Goal: Communication & Community: Participate in discussion

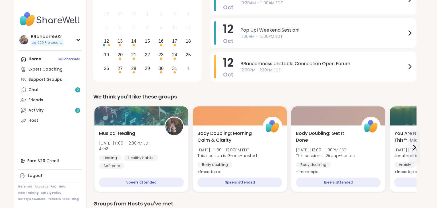
scroll to position [98, 0]
click at [46, 89] on link "Chat 2" at bounding box center [49, 90] width 63 height 10
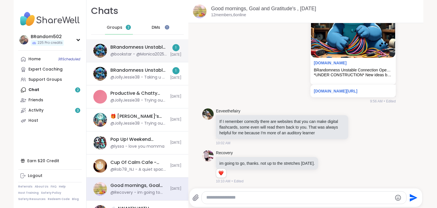
click at [128, 50] on div "BRandomness Unstable Connection Open Forum, Oct 12" at bounding box center [138, 47] width 56 height 6
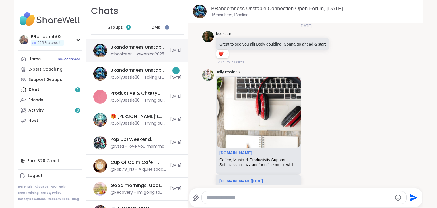
scroll to position [2799, 0]
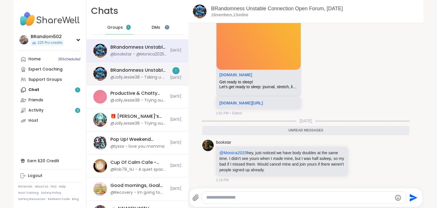
click at [126, 74] on div "BRandomness Unstable Connection Open Forum, Oct 11 @JollyJessie38 - Taking u al…" at bounding box center [138, 73] width 56 height 13
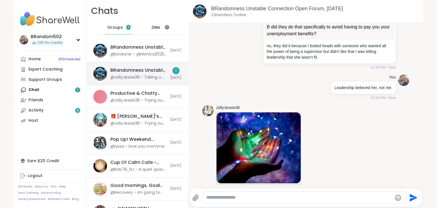
scroll to position [3382, 0]
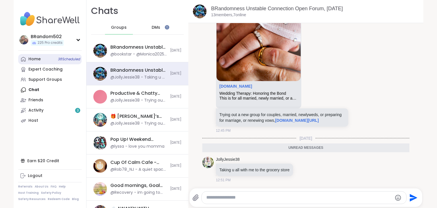
click at [58, 59] on span "38 Scheduled" at bounding box center [69, 59] width 22 height 5
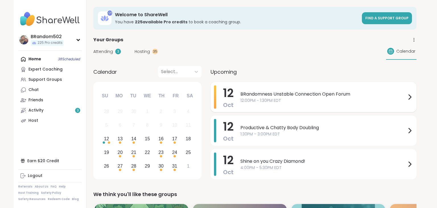
click at [249, 104] on div "BRandomness Unstable Connection Open Forum 12:00PM - 1:30PM EDT" at bounding box center [326, 96] width 173 height 23
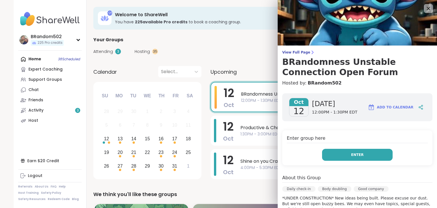
click at [340, 156] on button "Enter" at bounding box center [357, 155] width 71 height 12
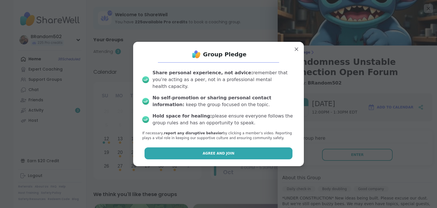
click at [267, 148] on button "Agree and Join" at bounding box center [219, 153] width 148 height 12
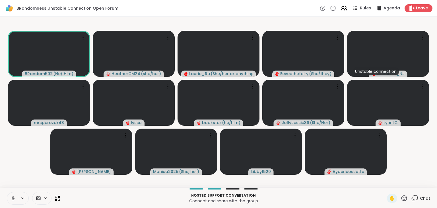
click at [15, 195] on button at bounding box center [12, 198] width 11 height 12
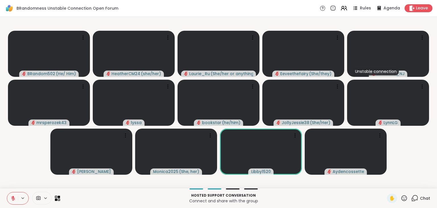
click at [415, 199] on icon at bounding box center [414, 198] width 7 height 7
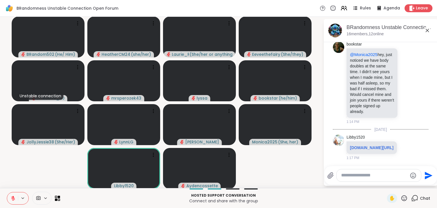
scroll to position [3276, 0]
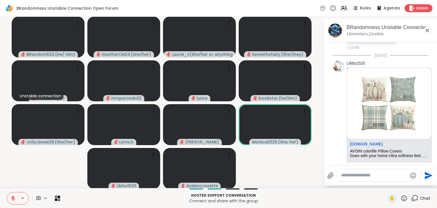
click at [416, 197] on icon at bounding box center [414, 198] width 7 height 7
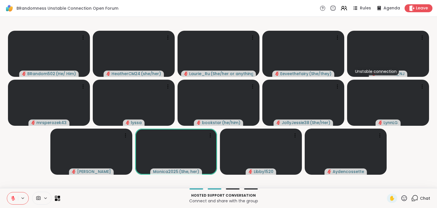
click at [416, 197] on icon at bounding box center [414, 198] width 7 height 7
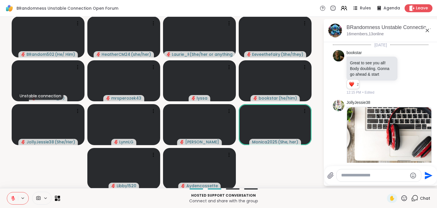
scroll to position [3369, 0]
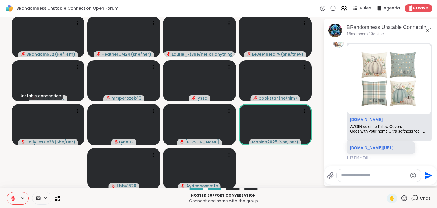
click at [10, 200] on button at bounding box center [12, 198] width 11 height 12
click at [14, 197] on icon at bounding box center [13, 198] width 5 height 5
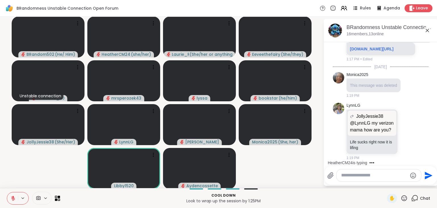
scroll to position [3512, 0]
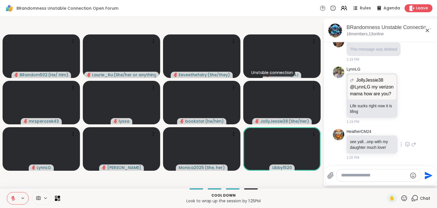
click at [405, 145] on icon at bounding box center [407, 144] width 5 height 6
click at [361, 135] on div "Select Reaction: Heart" at bounding box center [362, 135] width 5 height 5
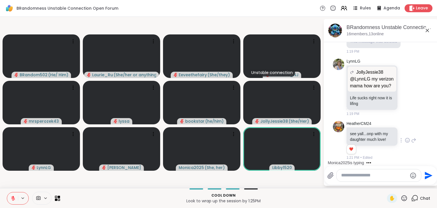
scroll to position [3519, 0]
click at [407, 85] on icon at bounding box center [407, 88] width 5 height 6
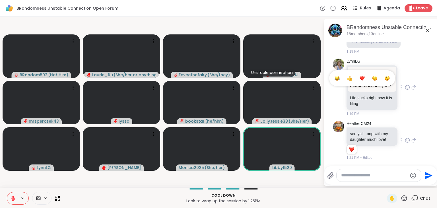
click at [364, 79] on div "Select Reaction: Heart" at bounding box center [362, 78] width 5 height 5
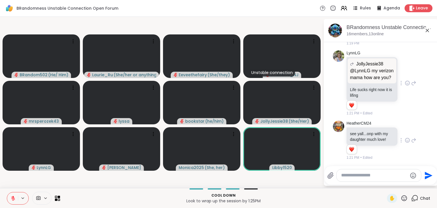
click at [414, 87] on icon at bounding box center [413, 83] width 5 height 7
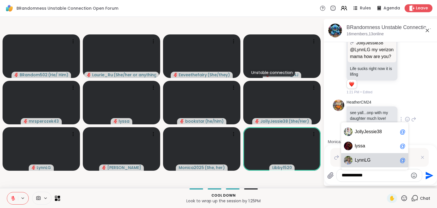
click at [366, 161] on span "nnLG" at bounding box center [364, 160] width 11 height 6
type textarea "**********"
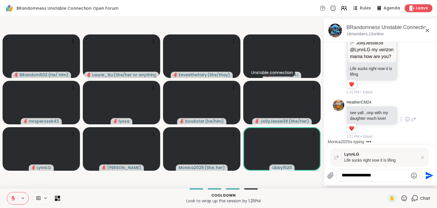
click at [425, 176] on icon "Send" at bounding box center [428, 175] width 9 height 9
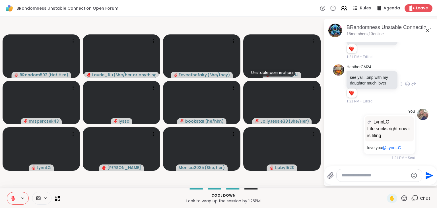
scroll to position [3750, 0]
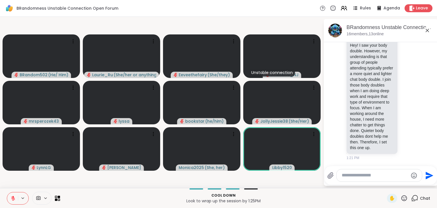
click at [12, 197] on icon at bounding box center [13, 198] width 5 height 5
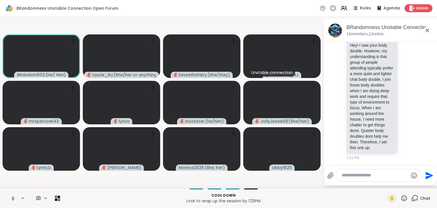
scroll to position [3758, 0]
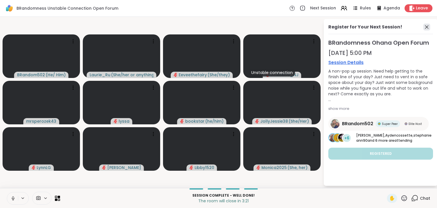
click at [426, 24] on icon at bounding box center [426, 27] width 7 height 7
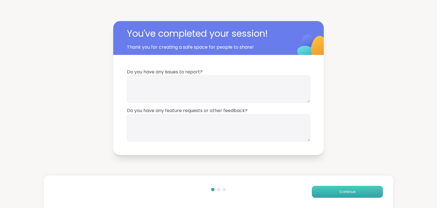
click at [337, 194] on button "Continue" at bounding box center [347, 192] width 71 height 12
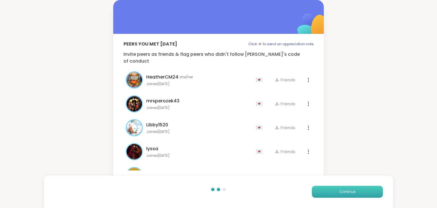
click at [337, 194] on button "Continue" at bounding box center [347, 192] width 71 height 12
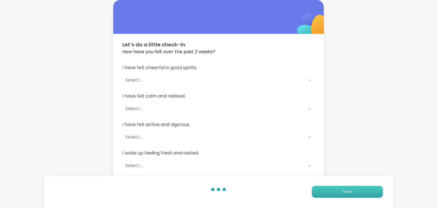
click at [337, 194] on button "Finish" at bounding box center [347, 192] width 71 height 12
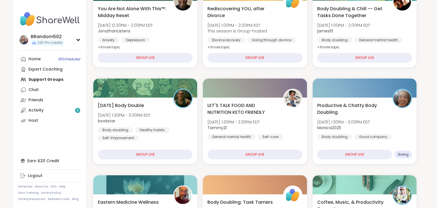
scroll to position [122, 0]
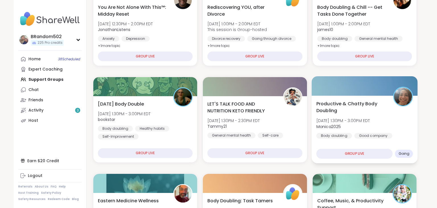
click at [341, 96] on div "Productive & Chatty Body Doubling Sun, Oct 12 | 1:30PM - 3:00PM EDT Monica2025 …" at bounding box center [365, 130] width 106 height 68
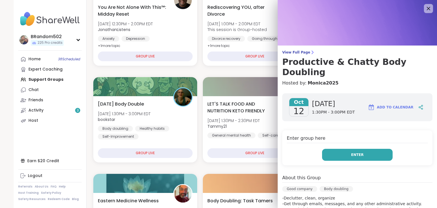
click at [352, 149] on button "Enter" at bounding box center [357, 155] width 71 height 12
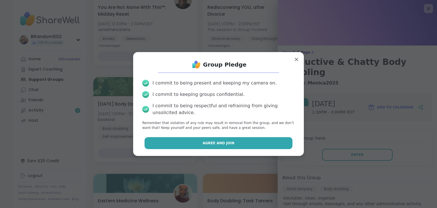
click at [251, 142] on button "Agree and Join" at bounding box center [219, 143] width 148 height 12
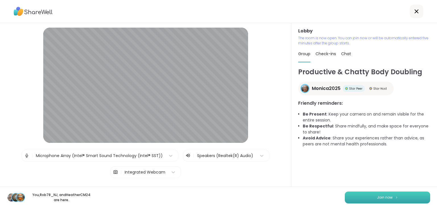
click at [362, 197] on button "Join now" at bounding box center [387, 198] width 85 height 12
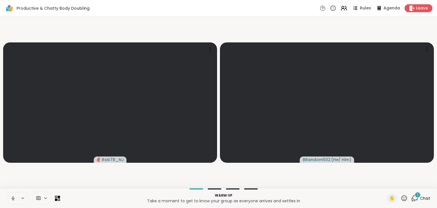
click at [11, 198] on icon at bounding box center [13, 198] width 5 height 5
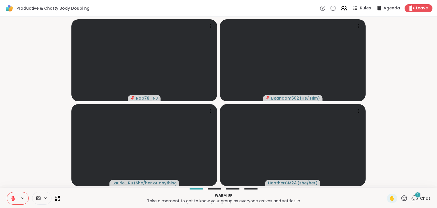
click at [417, 196] on div "1" at bounding box center [418, 195] width 6 height 6
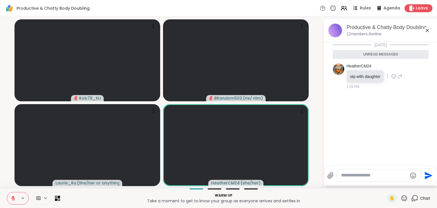
click at [396, 75] on icon at bounding box center [394, 76] width 4 height 4
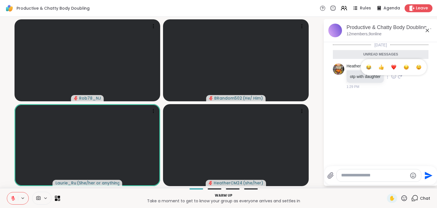
click at [396, 69] on div "Select Reaction: Heart" at bounding box center [393, 67] width 5 height 5
click at [15, 196] on icon at bounding box center [13, 198] width 5 height 5
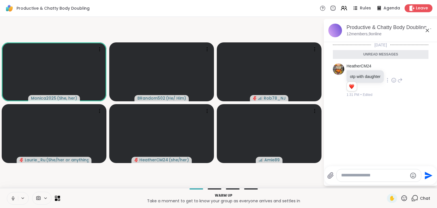
click at [13, 195] on button at bounding box center [12, 198] width 11 height 12
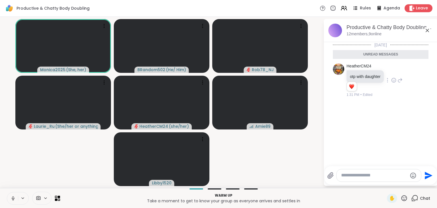
click at [13, 193] on button at bounding box center [12, 198] width 11 height 12
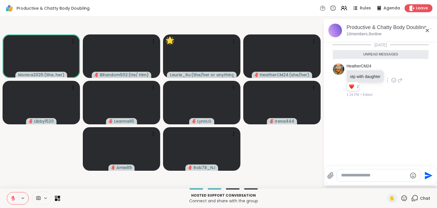
click at [12, 197] on icon at bounding box center [13, 198] width 5 height 5
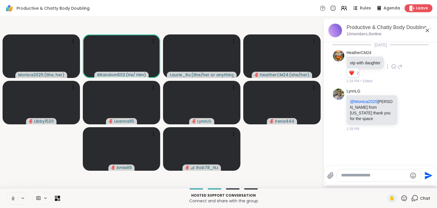
click at [11, 196] on icon at bounding box center [13, 198] width 5 height 5
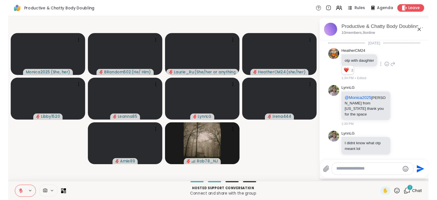
scroll to position [0, 0]
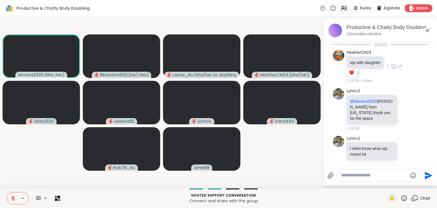
click at [14, 199] on icon at bounding box center [13, 198] width 5 height 5
click at [11, 199] on icon at bounding box center [13, 198] width 5 height 5
click at [13, 198] on icon at bounding box center [13, 197] width 2 height 2
click at [12, 201] on button at bounding box center [12, 198] width 11 height 12
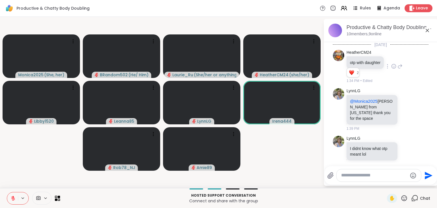
click at [15, 196] on icon at bounding box center [13, 198] width 5 height 5
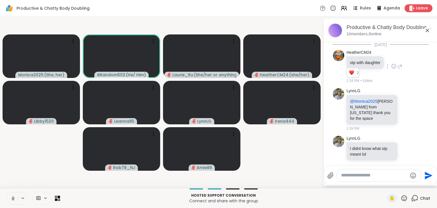
click at [11, 195] on button at bounding box center [12, 198] width 11 height 12
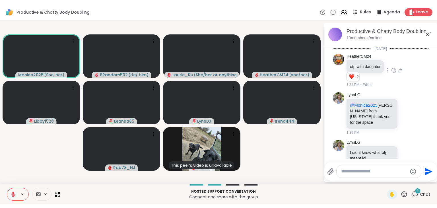
scroll to position [69, 0]
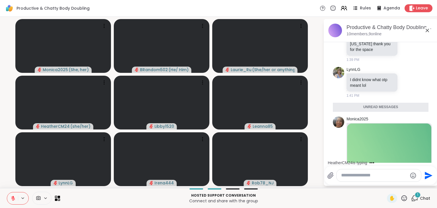
click at [12, 197] on icon at bounding box center [13, 198] width 4 height 4
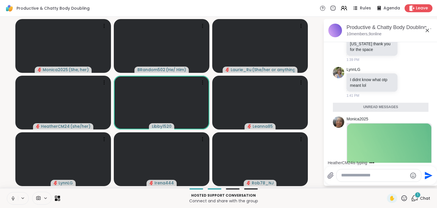
click at [13, 194] on button at bounding box center [12, 198] width 11 height 12
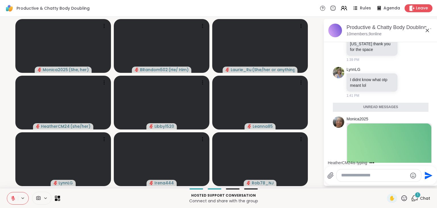
click at [13, 196] on icon at bounding box center [13, 197] width 2 height 2
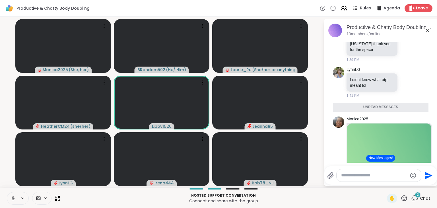
click at [376, 159] on button "New Messages!" at bounding box center [380, 158] width 29 height 7
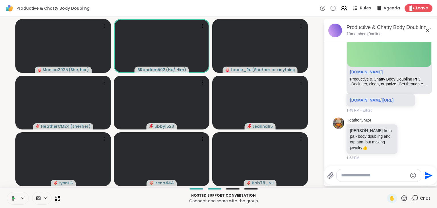
click at [12, 195] on button at bounding box center [12, 198] width 12 height 12
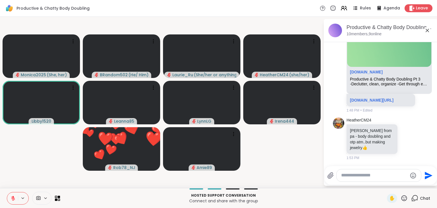
click at [14, 197] on icon at bounding box center [13, 198] width 5 height 5
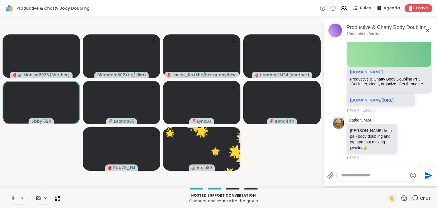
click at [16, 196] on button at bounding box center [12, 198] width 11 height 12
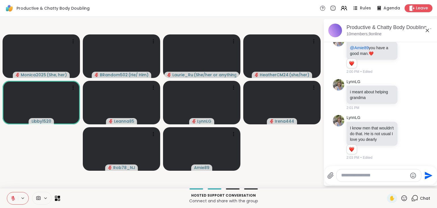
scroll to position [445, 0]
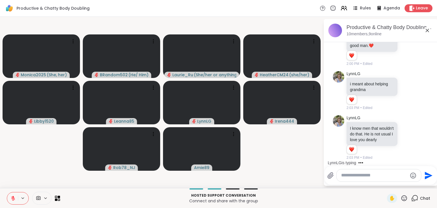
click at [407, 198] on icon at bounding box center [404, 198] width 7 height 7
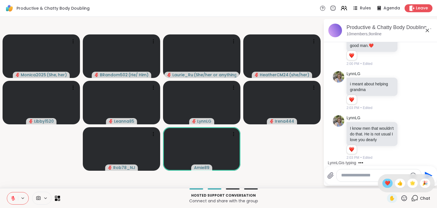
click at [386, 185] on span "❤️" at bounding box center [388, 183] width 6 height 7
click at [12, 196] on icon at bounding box center [13, 198] width 5 height 5
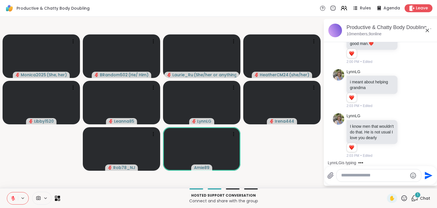
scroll to position [489, 0]
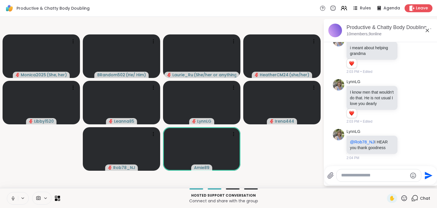
click at [11, 196] on icon at bounding box center [13, 198] width 5 height 5
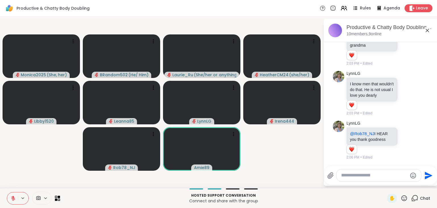
scroll to position [497, 0]
click at [9, 201] on button at bounding box center [12, 198] width 11 height 12
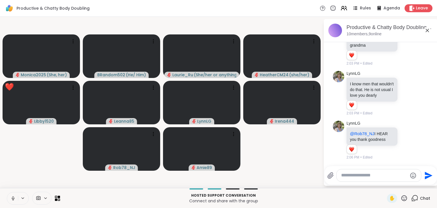
click at [13, 198] on icon at bounding box center [13, 198] width 5 height 5
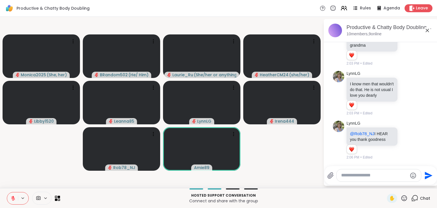
click at [13, 195] on button at bounding box center [12, 198] width 11 height 12
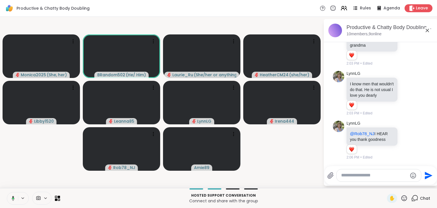
click at [404, 197] on icon at bounding box center [405, 198] width 6 height 6
click at [385, 182] on span "❤️" at bounding box center [388, 183] width 6 height 7
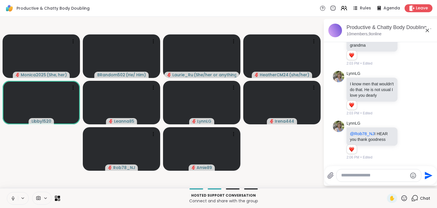
click at [13, 199] on icon at bounding box center [13, 198] width 5 height 5
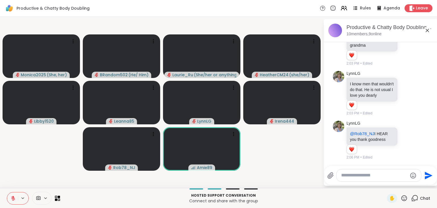
click at [13, 195] on button at bounding box center [12, 198] width 11 height 12
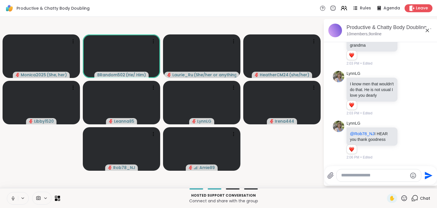
click at [13, 199] on icon at bounding box center [13, 198] width 3 height 2
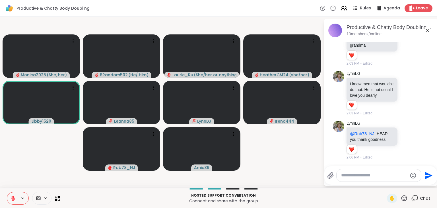
click at [404, 196] on icon at bounding box center [404, 198] width 7 height 7
click at [386, 182] on span "❤️" at bounding box center [388, 183] width 6 height 7
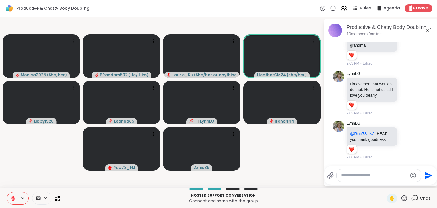
click at [402, 198] on icon at bounding box center [405, 198] width 6 height 6
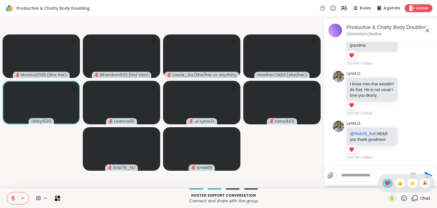
click at [385, 183] on span "❤️" at bounding box center [388, 183] width 6 height 7
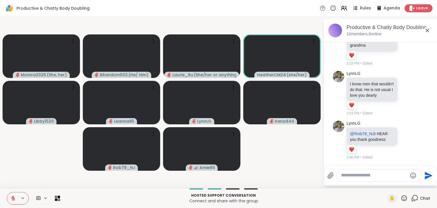
click at [404, 197] on icon at bounding box center [404, 198] width 7 height 7
click at [386, 184] on span "❤️" at bounding box center [388, 183] width 6 height 7
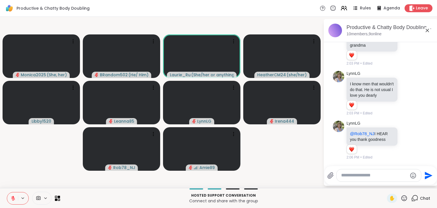
click at [15, 195] on button at bounding box center [12, 198] width 11 height 12
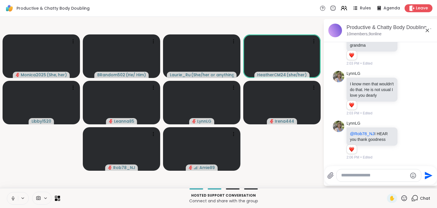
click at [15, 195] on button at bounding box center [12, 198] width 11 height 12
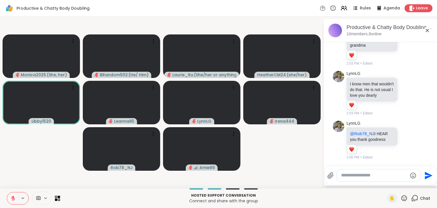
click at [12, 195] on button at bounding box center [12, 198] width 11 height 12
click at [11, 196] on icon at bounding box center [13, 198] width 5 height 5
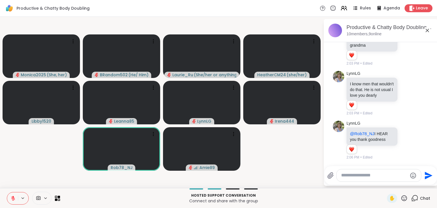
click at [11, 196] on icon at bounding box center [13, 198] width 5 height 5
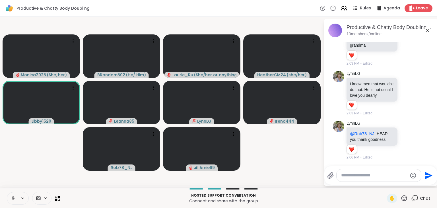
click at [11, 194] on button at bounding box center [12, 198] width 11 height 12
click at [12, 197] on icon at bounding box center [13, 198] width 5 height 5
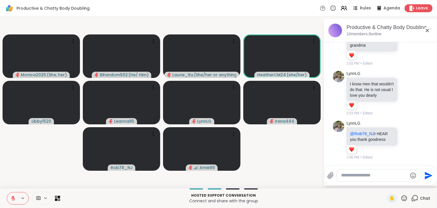
click at [15, 196] on icon at bounding box center [13, 198] width 5 height 5
click at [13, 197] on icon at bounding box center [13, 198] width 5 height 5
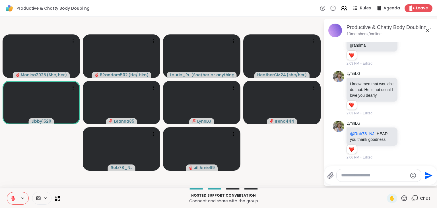
click at [13, 194] on button at bounding box center [12, 198] width 11 height 12
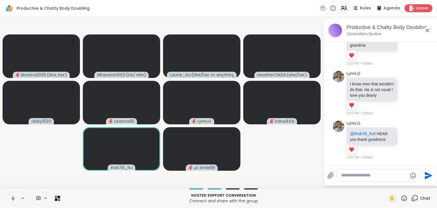
click at [11, 196] on icon at bounding box center [13, 198] width 5 height 5
click at [12, 201] on icon at bounding box center [13, 198] width 5 height 5
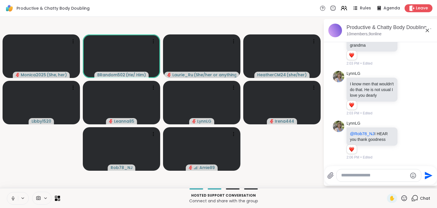
click at [12, 196] on icon at bounding box center [13, 198] width 5 height 5
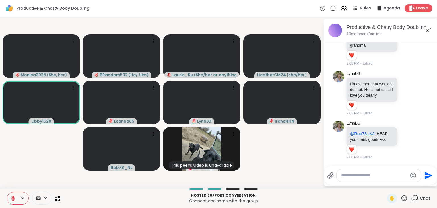
click at [14, 195] on button at bounding box center [12, 198] width 11 height 12
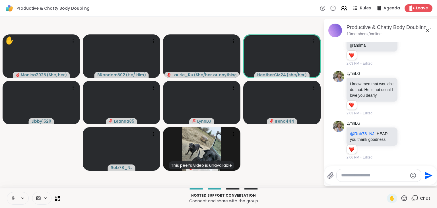
click at [12, 202] on button at bounding box center [12, 198] width 11 height 12
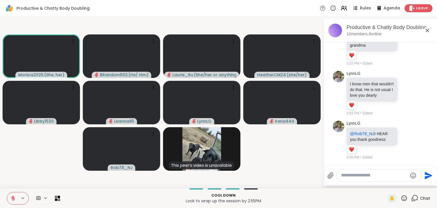
click at [11, 195] on button at bounding box center [12, 198] width 11 height 12
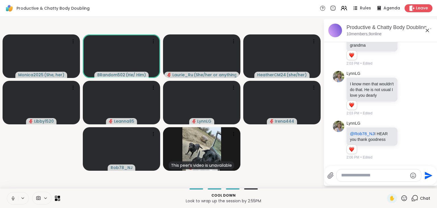
click at [13, 197] on icon at bounding box center [13, 198] width 5 height 5
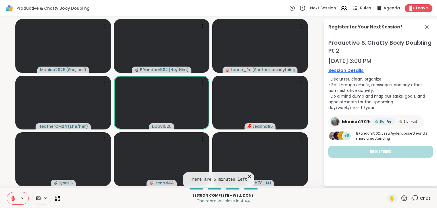
click at [13, 195] on button at bounding box center [12, 198] width 11 height 12
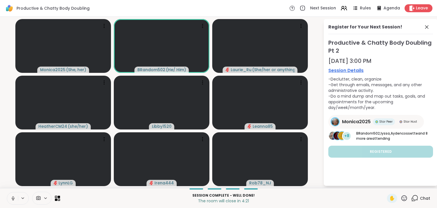
click at [13, 200] on icon at bounding box center [12, 200] width 1 height 0
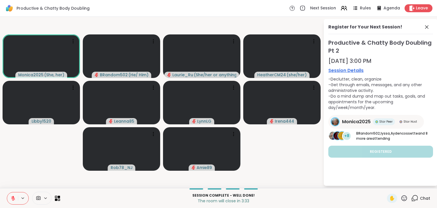
click at [12, 197] on icon at bounding box center [13, 198] width 4 height 4
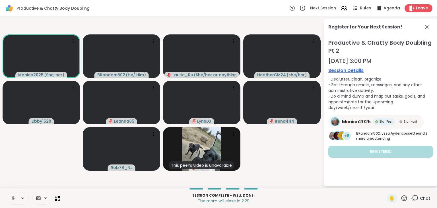
click at [12, 197] on icon at bounding box center [13, 198] width 5 height 5
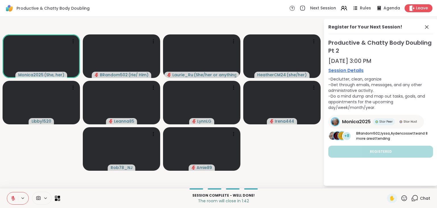
click at [14, 196] on icon at bounding box center [13, 198] width 5 height 5
click at [12, 200] on icon at bounding box center [12, 200] width 1 height 0
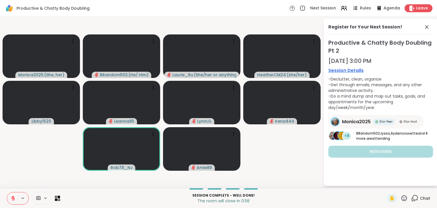
click at [13, 200] on icon at bounding box center [13, 198] width 5 height 5
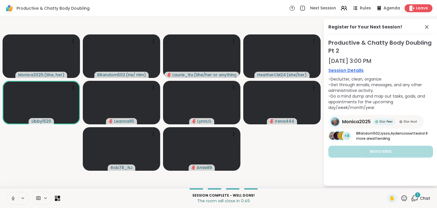
click at [11, 199] on icon at bounding box center [13, 198] width 5 height 5
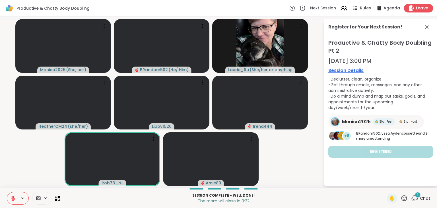
click at [415, 9] on div "Leave" at bounding box center [418, 8] width 29 height 8
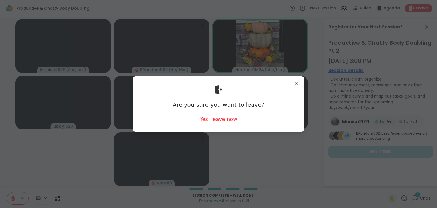
click at [227, 118] on div "Yes, leave now" at bounding box center [219, 119] width 38 height 7
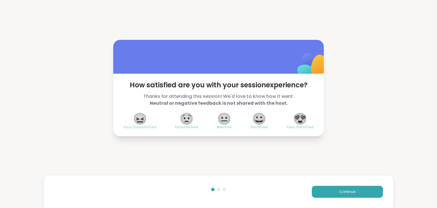
click at [307, 121] on span "😍" at bounding box center [300, 119] width 14 height 10
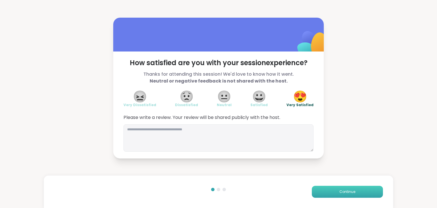
click at [336, 188] on button "Continue" at bounding box center [347, 192] width 71 height 12
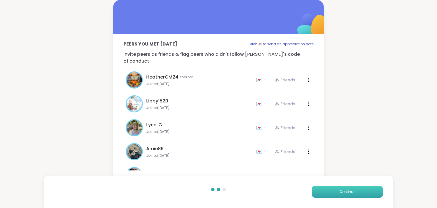
click at [336, 188] on button "Continue" at bounding box center [347, 192] width 71 height 12
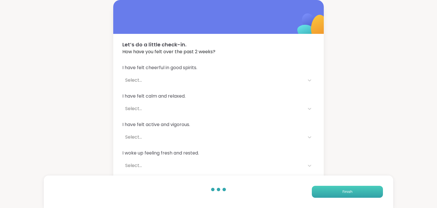
click at [336, 188] on button "Finish" at bounding box center [347, 192] width 71 height 12
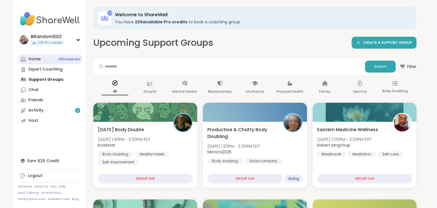
click at [30, 61] on div "Home 38 Scheduled" at bounding box center [34, 59] width 12 height 6
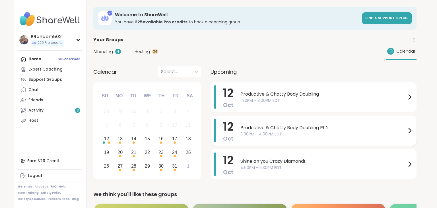
click at [274, 127] on span "Productive & Chatty Body Doubling Pt 2" at bounding box center [323, 127] width 166 height 7
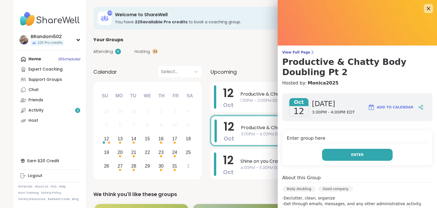
click at [331, 155] on button "Enter" at bounding box center [357, 155] width 71 height 12
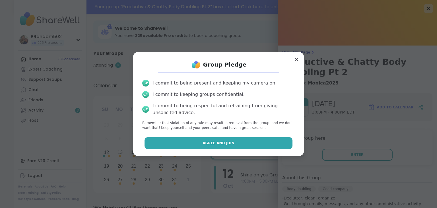
click at [273, 141] on button "Agree and Join" at bounding box center [219, 143] width 148 height 12
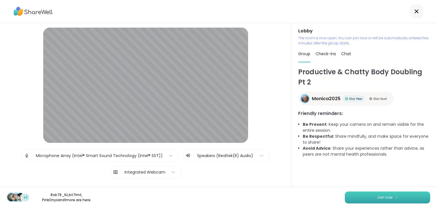
click at [357, 198] on button "Join now" at bounding box center [387, 198] width 85 height 12
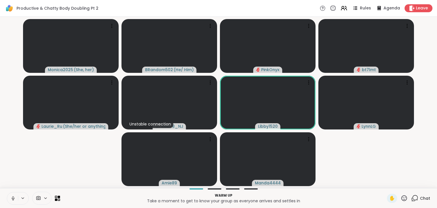
click at [12, 194] on button at bounding box center [12, 198] width 11 height 12
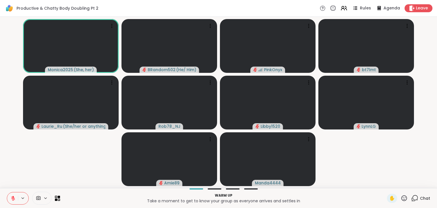
click at [12, 195] on button at bounding box center [12, 198] width 11 height 12
click at [14, 200] on icon at bounding box center [13, 198] width 5 height 5
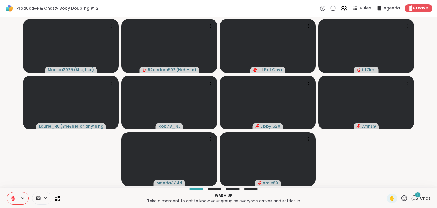
click at [14, 193] on button at bounding box center [12, 198] width 11 height 12
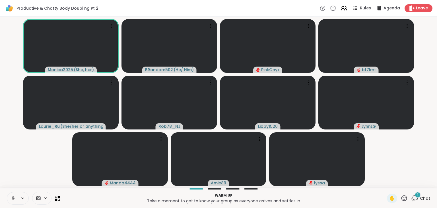
click at [13, 196] on icon at bounding box center [13, 198] width 5 height 5
click at [13, 194] on button at bounding box center [12, 198] width 11 height 12
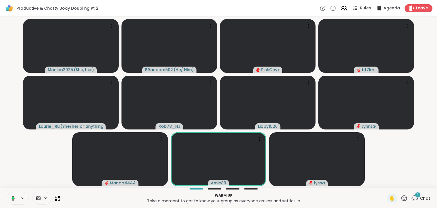
click at [13, 194] on button at bounding box center [12, 198] width 12 height 12
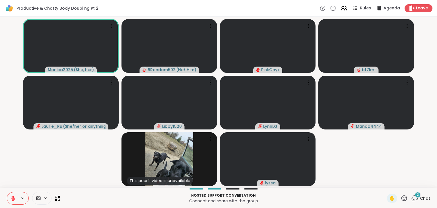
click at [12, 199] on icon at bounding box center [13, 198] width 4 height 4
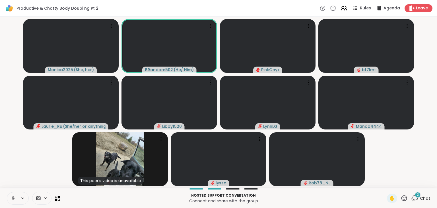
click at [12, 197] on icon at bounding box center [12, 197] width 1 height 3
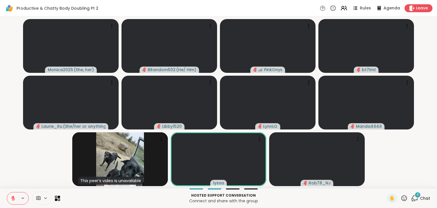
click at [414, 197] on icon at bounding box center [414, 198] width 7 height 7
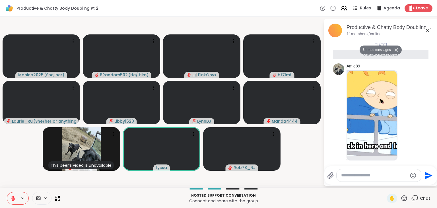
scroll to position [110, 0]
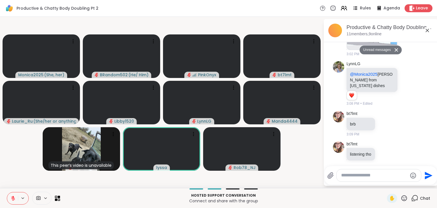
click at [372, 178] on textarea "Type your message" at bounding box center [374, 175] width 66 height 6
paste textarea "**********"
type textarea "**********"
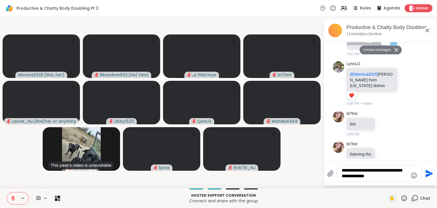
click at [428, 174] on icon "Send" at bounding box center [428, 173] width 9 height 9
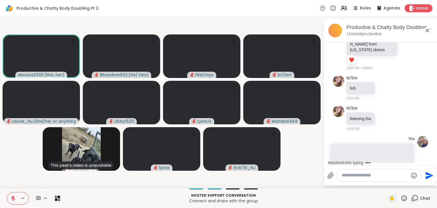
click at [12, 195] on button at bounding box center [12, 198] width 11 height 12
click at [11, 197] on icon at bounding box center [13, 198] width 5 height 5
click at [14, 195] on button at bounding box center [12, 198] width 11 height 12
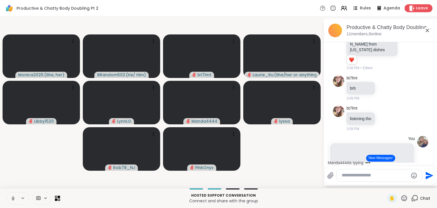
click at [13, 194] on button at bounding box center [12, 198] width 11 height 12
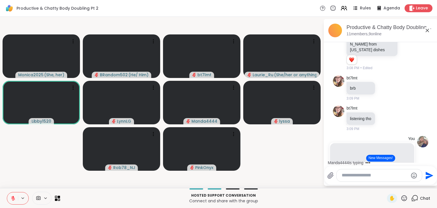
click at [415, 199] on icon at bounding box center [414, 198] width 7 height 7
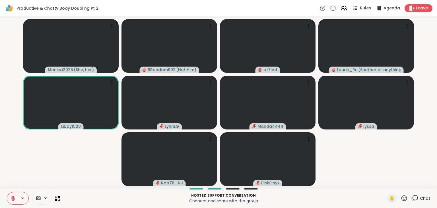
click at [415, 199] on icon at bounding box center [414, 198] width 7 height 7
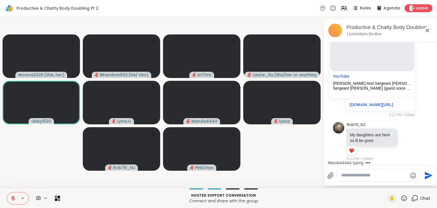
scroll to position [339, 0]
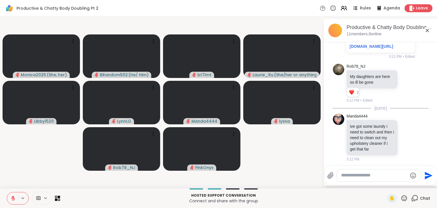
click at [13, 196] on icon at bounding box center [13, 197] width 2 height 2
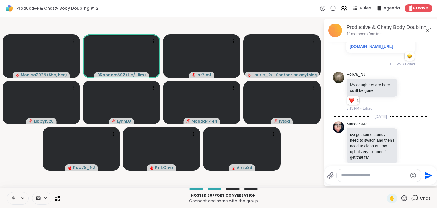
click at [13, 195] on button at bounding box center [12, 198] width 11 height 12
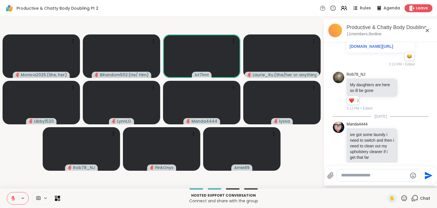
click at [13, 197] on icon at bounding box center [13, 197] width 2 height 2
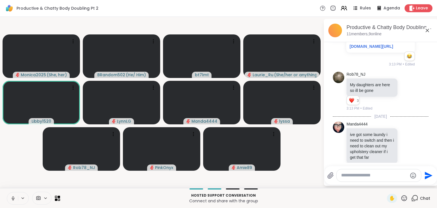
click at [14, 197] on icon at bounding box center [13, 198] width 5 height 5
click at [10, 196] on button at bounding box center [12, 198] width 11 height 12
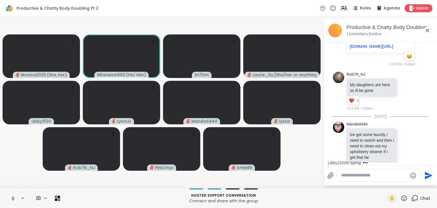
click at [11, 199] on icon at bounding box center [13, 198] width 5 height 5
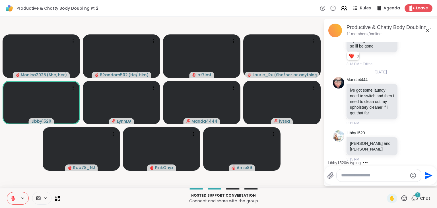
scroll to position [414, 0]
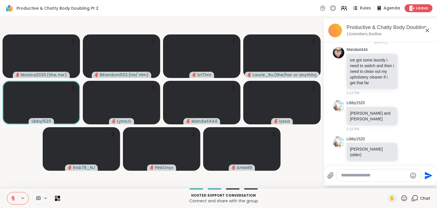
click at [13, 199] on icon at bounding box center [13, 198] width 5 height 5
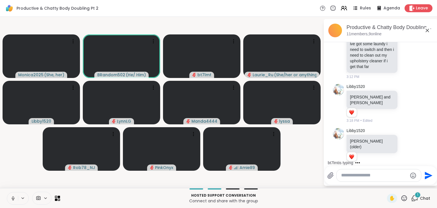
scroll to position [466, 0]
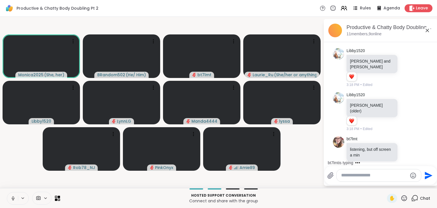
click at [345, 176] on textarea "Type your message" at bounding box center [374, 175] width 66 height 6
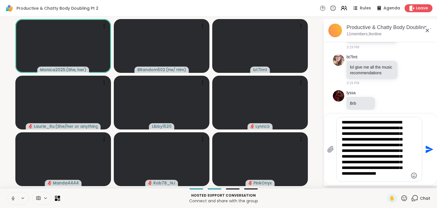
scroll to position [15, 0]
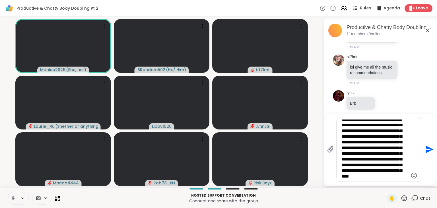
type textarea "**********"
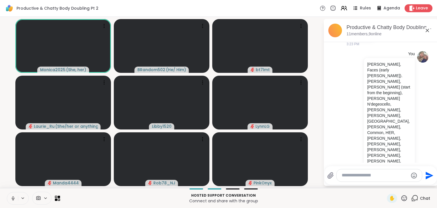
scroll to position [661, 0]
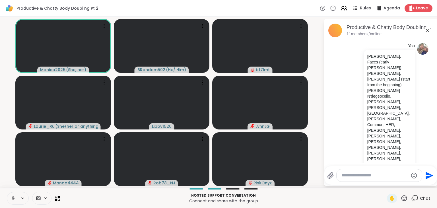
click at [10, 197] on button at bounding box center [12, 198] width 11 height 12
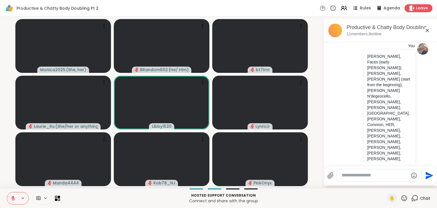
drag, startPoint x: 3, startPoint y: 201, endPoint x: 11, endPoint y: 198, distance: 8.6
click at [11, 198] on div "Hosted support conversation Connect and share with the group ✋ Chat" at bounding box center [218, 198] width 437 height 20
click at [11, 198] on icon at bounding box center [13, 198] width 5 height 5
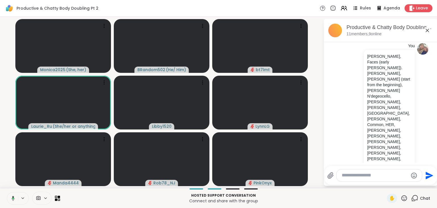
click at [350, 173] on textarea "Type your message" at bounding box center [375, 175] width 66 height 6
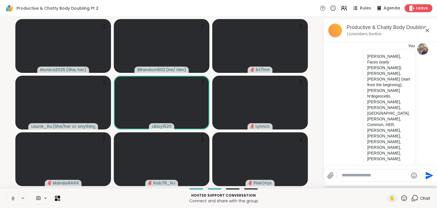
paste textarea "**********"
type textarea "**********"
click at [429, 174] on icon "Send" at bounding box center [430, 174] width 8 height 8
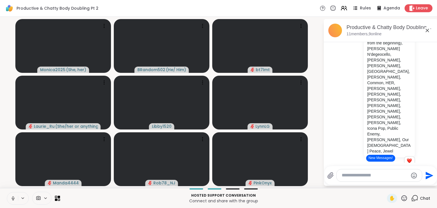
click at [375, 158] on button "New Messages!" at bounding box center [380, 158] width 29 height 7
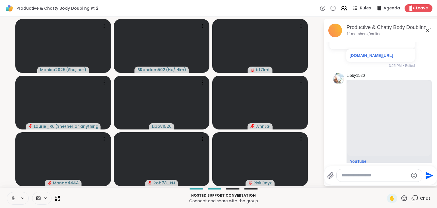
click at [345, 173] on textarea "Type your message" at bounding box center [375, 175] width 66 height 6
click at [361, 163] on div "bt 7lmt @" at bounding box center [374, 160] width 67 height 14
click at [368, 176] on textarea "*******" at bounding box center [375, 175] width 66 height 6
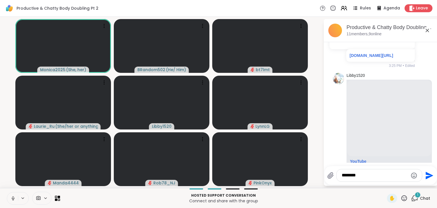
scroll to position [1019, 0]
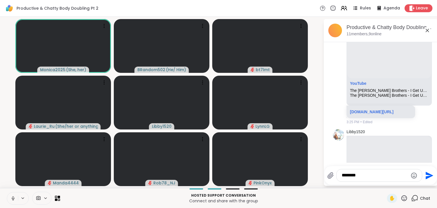
click at [362, 178] on textarea "*******" at bounding box center [375, 175] width 66 height 6
paste textarea "Type your message"
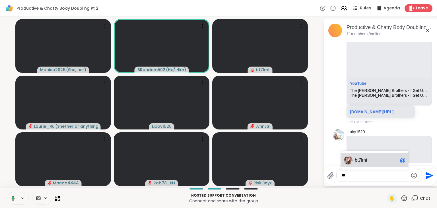
type textarea "*"
click at [14, 196] on icon at bounding box center [13, 198] width 5 height 5
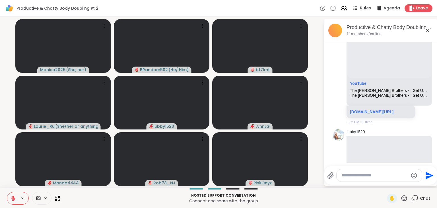
scroll to position [1139, 0]
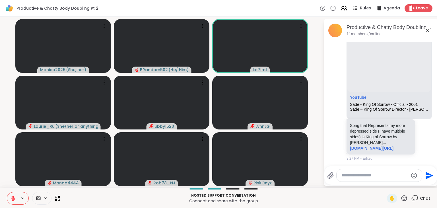
click at [13, 197] on icon at bounding box center [13, 198] width 5 height 5
click at [13, 197] on icon at bounding box center [12, 197] width 1 height 3
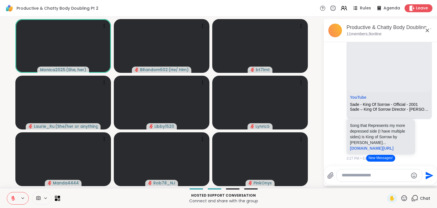
click at [378, 156] on button "New Messages!" at bounding box center [380, 158] width 29 height 7
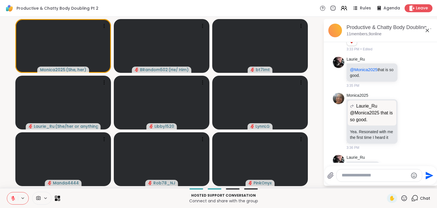
scroll to position [1778, 0]
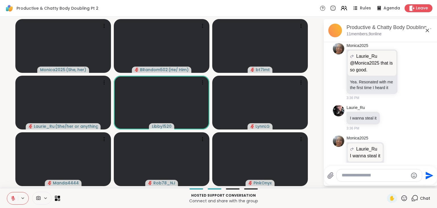
click at [11, 197] on icon at bounding box center [13, 198] width 5 height 5
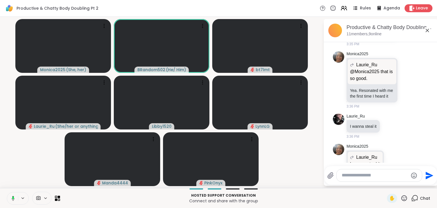
scroll to position [1794, 0]
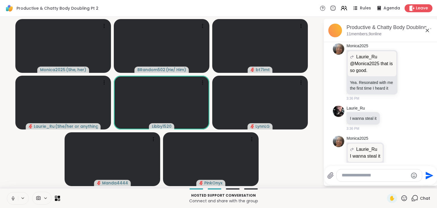
click at [12, 197] on icon at bounding box center [13, 198] width 5 height 5
click at [14, 194] on button at bounding box center [12, 198] width 11 height 12
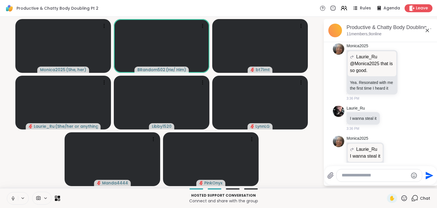
click at [12, 197] on icon at bounding box center [13, 198] width 5 height 5
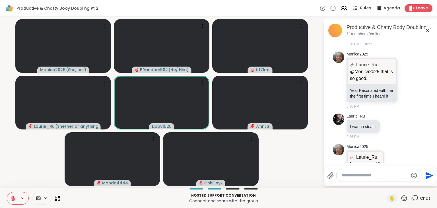
scroll to position [1802, 0]
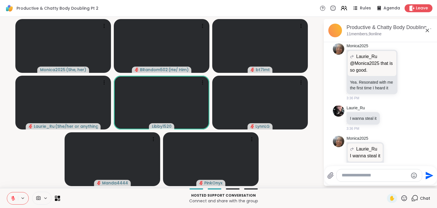
click at [11, 196] on icon at bounding box center [13, 198] width 5 height 5
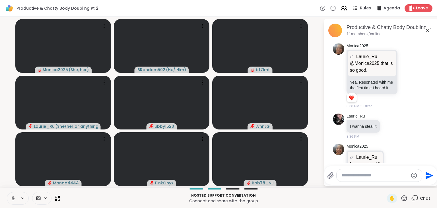
scroll to position [1857, 0]
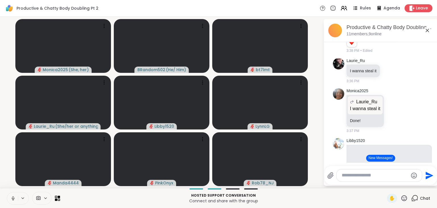
click at [14, 198] on icon at bounding box center [12, 197] width 1 height 3
click at [10, 197] on button at bounding box center [12, 198] width 11 height 12
click at [346, 175] on textarea "Type your message" at bounding box center [375, 175] width 66 height 6
paste textarea "**********"
type textarea "**********"
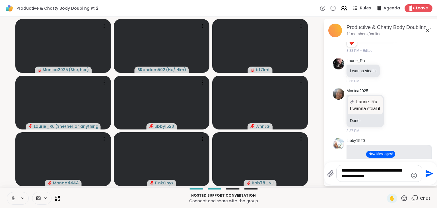
click at [427, 174] on icon "Send" at bounding box center [428, 173] width 9 height 9
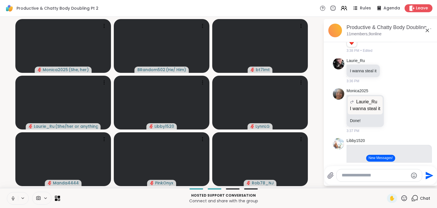
scroll to position [2039, 0]
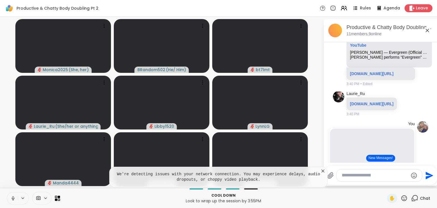
click at [375, 157] on button "New Messages!" at bounding box center [380, 158] width 29 height 7
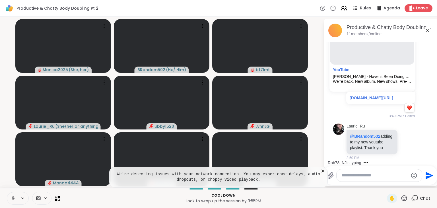
scroll to position [2223, 0]
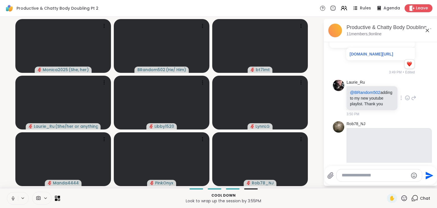
click at [408, 101] on icon at bounding box center [407, 98] width 5 height 6
click at [363, 91] on div "Select Reaction: Heart" at bounding box center [362, 88] width 5 height 5
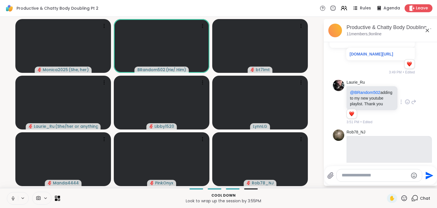
click at [13, 199] on icon at bounding box center [13, 198] width 5 height 5
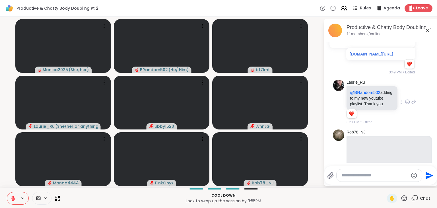
click at [416, 197] on icon at bounding box center [414, 198] width 7 height 7
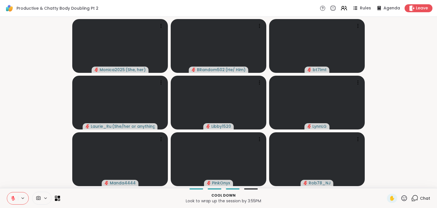
click at [416, 197] on icon at bounding box center [414, 198] width 7 height 7
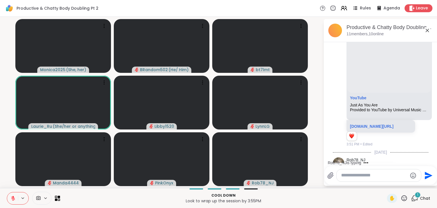
scroll to position [2385, 0]
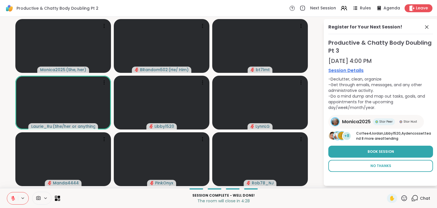
click at [384, 164] on span "No Thanks" at bounding box center [381, 165] width 21 height 5
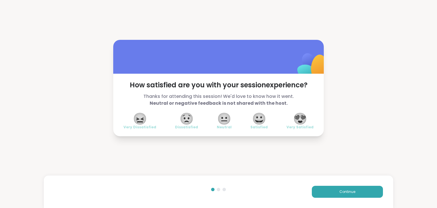
click at [301, 122] on span "😍" at bounding box center [300, 119] width 14 height 10
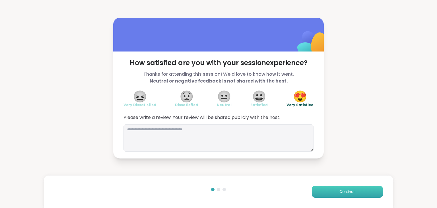
click at [332, 190] on button "Continue" at bounding box center [347, 192] width 71 height 12
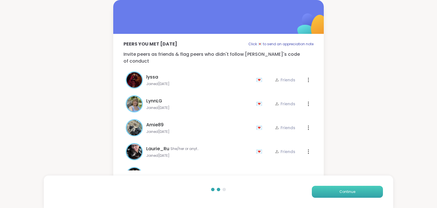
click at [332, 190] on button "Continue" at bounding box center [347, 192] width 71 height 12
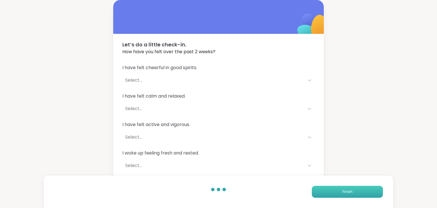
click at [332, 190] on button "Finish" at bounding box center [347, 192] width 71 height 12
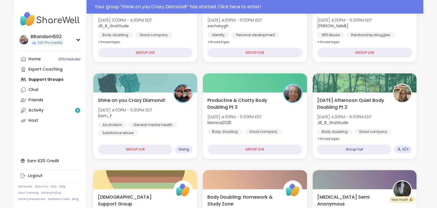
scroll to position [143, 0]
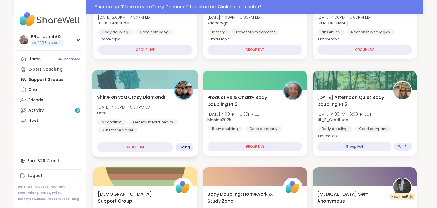
click at [128, 90] on div "Shine on you Crazy Diamond! Sun, Oct 12 | 4:00PM - 5:30PM EDT Dom_F Alcoholism …" at bounding box center [145, 123] width 106 height 68
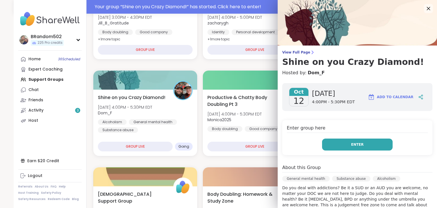
click at [334, 139] on button "Enter" at bounding box center [357, 145] width 71 height 12
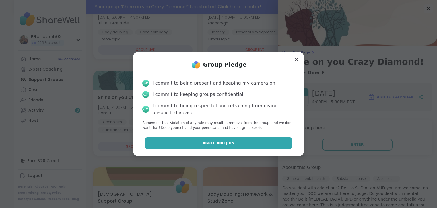
click at [261, 145] on button "Agree and Join" at bounding box center [219, 143] width 148 height 12
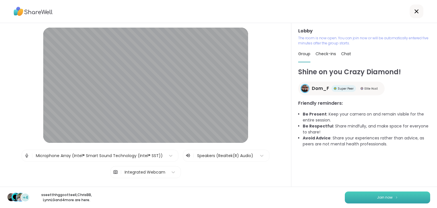
click at [362, 195] on button "Join now" at bounding box center [387, 198] width 85 height 12
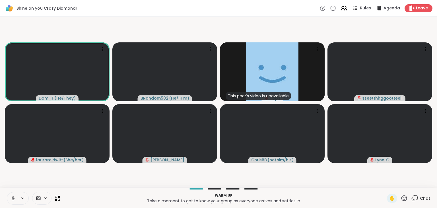
click at [13, 201] on icon at bounding box center [13, 198] width 5 height 5
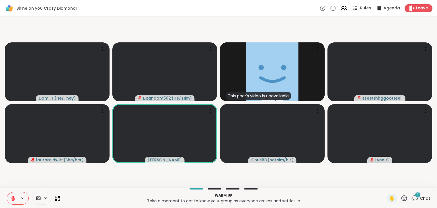
click at [13, 194] on button at bounding box center [12, 198] width 11 height 12
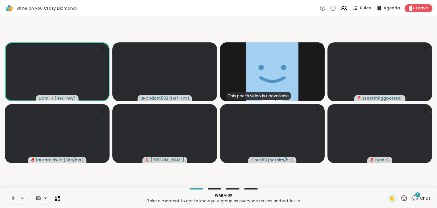
click at [13, 195] on button at bounding box center [12, 198] width 11 height 12
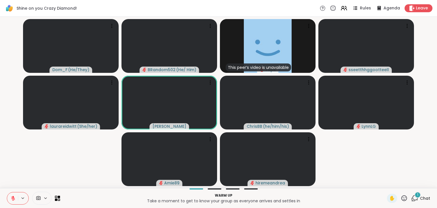
click at [415, 197] on icon at bounding box center [414, 198] width 7 height 7
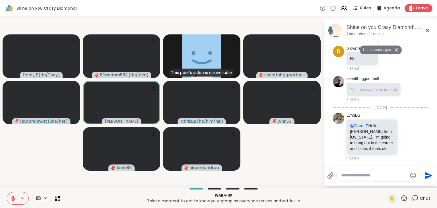
scroll to position [13, 0]
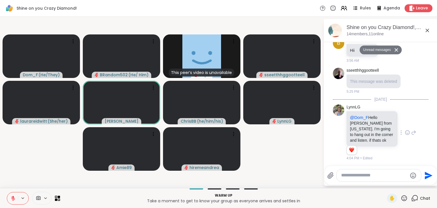
click at [408, 133] on icon at bounding box center [408, 133] width 2 height 1
click at [363, 124] on div "Select Reaction: Heart" at bounding box center [362, 123] width 5 height 5
click at [416, 199] on icon at bounding box center [414, 198] width 7 height 7
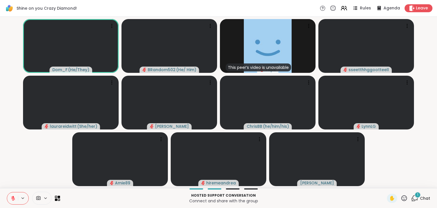
click at [417, 197] on div "1" at bounding box center [418, 195] width 6 height 6
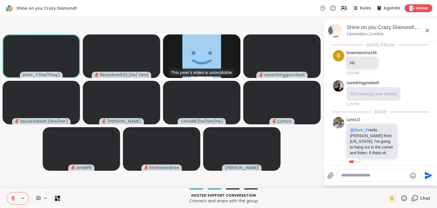
scroll to position [73, 0]
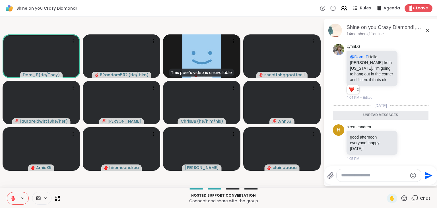
click at [415, 198] on icon at bounding box center [414, 198] width 7 height 7
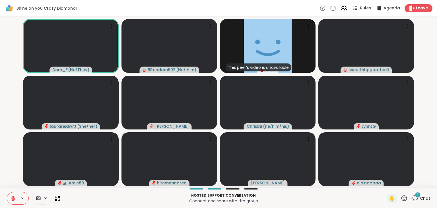
click at [404, 198] on icon at bounding box center [405, 198] width 6 height 6
click at [385, 184] on span "❤️" at bounding box center [388, 183] width 6 height 7
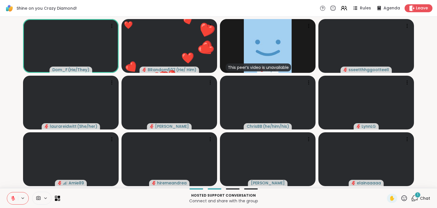
click at [417, 196] on div "1" at bounding box center [418, 195] width 6 height 6
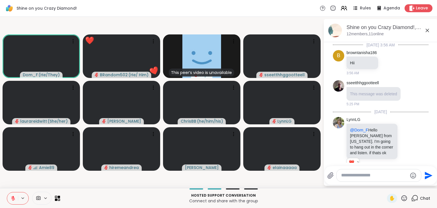
scroll to position [104, 0]
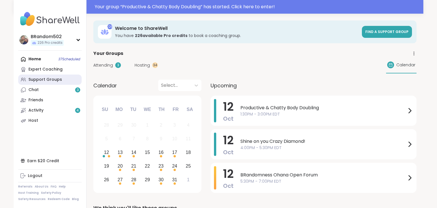
click at [69, 81] on link "Support Groups" at bounding box center [49, 80] width 63 height 10
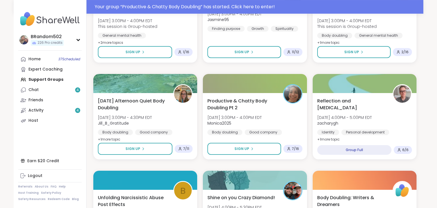
scroll to position [433, 0]
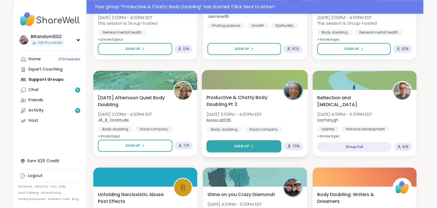
click at [254, 144] on button "Sign Up" at bounding box center [244, 146] width 75 height 12
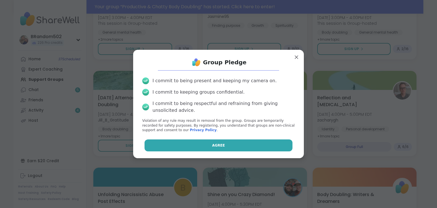
click at [248, 145] on button "Agree" at bounding box center [219, 145] width 148 height 12
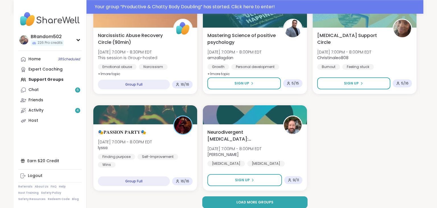
scroll to position [1081, 0]
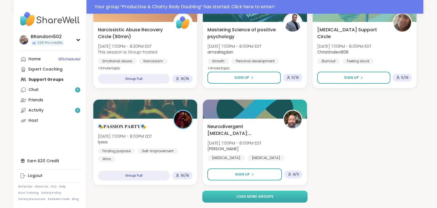
click at [279, 197] on button "Load more groups" at bounding box center [255, 197] width 106 height 12
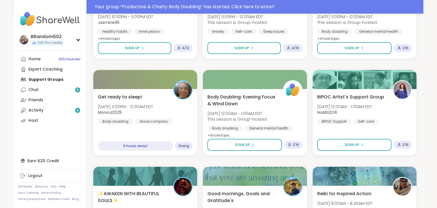
scroll to position [1688, 0]
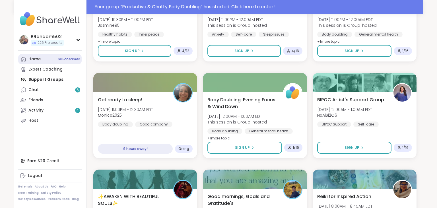
click at [39, 62] on div "Home 38 Scheduled" at bounding box center [34, 59] width 12 height 6
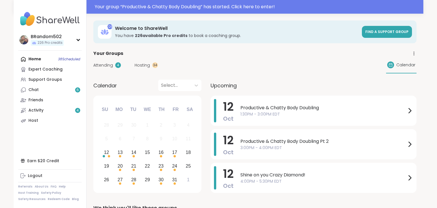
click at [144, 65] on span "Hosting" at bounding box center [142, 65] width 15 height 6
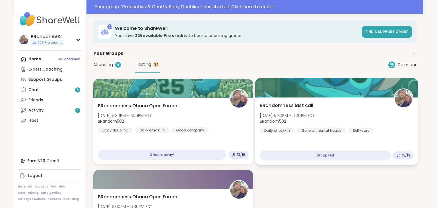
click at [314, 111] on div "BRandomness last call Sun, Oct 12 | 9:30PM - 11:00PM EDT BRandom502 Daily check…" at bounding box center [337, 117] width 154 height 31
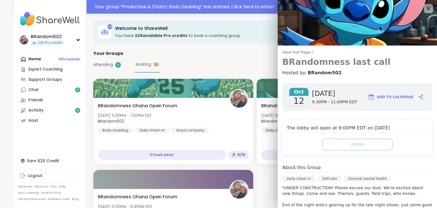
click at [298, 52] on span "View Full Page" at bounding box center [357, 52] width 150 height 5
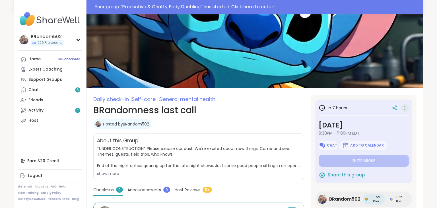
click at [405, 110] on icon at bounding box center [405, 108] width 6 height 8
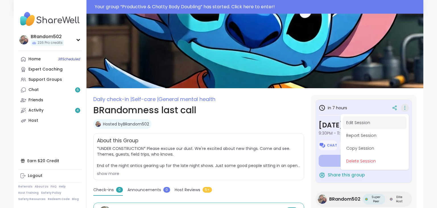
click at [379, 122] on button "Edit Session" at bounding box center [375, 122] width 64 height 13
type textarea "*"
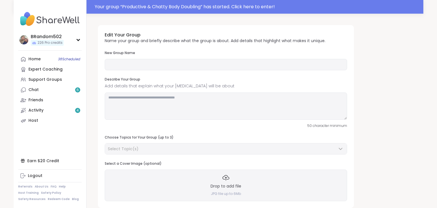
type input "**********"
type textarea "**********"
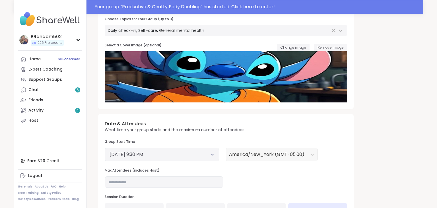
scroll to position [123, 0]
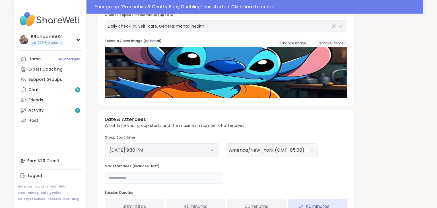
click at [127, 179] on input "**" at bounding box center [164, 177] width 119 height 11
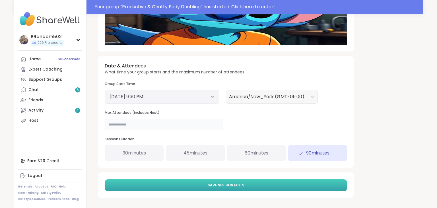
type input "**"
click at [314, 187] on button "Save Session Edits" at bounding box center [226, 185] width 242 height 12
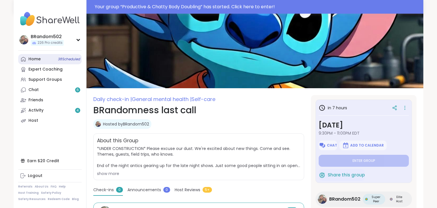
click at [53, 59] on link "Home 38 Scheduled" at bounding box center [49, 59] width 63 height 10
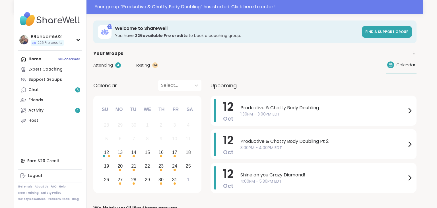
click at [143, 65] on span "Hosting" at bounding box center [142, 65] width 15 height 6
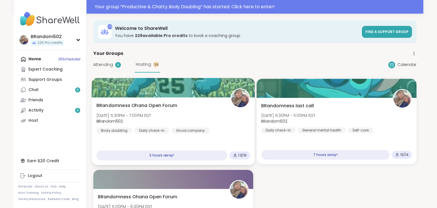
click at [195, 116] on div "BRandomness Ohana Open Forum Sun, Oct 12 | 5:30PM - 7:00PM EDT BRandom502 Body …" at bounding box center [173, 117] width 154 height 31
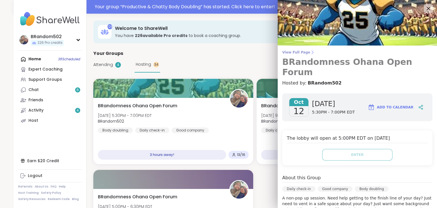
click at [297, 52] on span "View Full Page" at bounding box center [357, 52] width 150 height 5
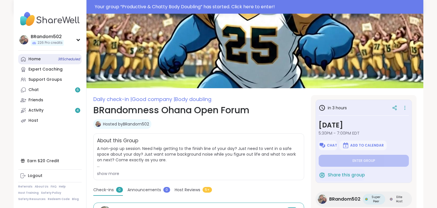
click at [59, 58] on span "38 Scheduled" at bounding box center [69, 59] width 22 height 5
type textarea "*"
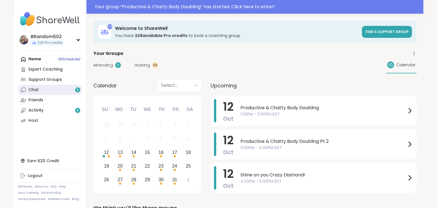
click at [54, 87] on link "Chat 5" at bounding box center [49, 90] width 63 height 10
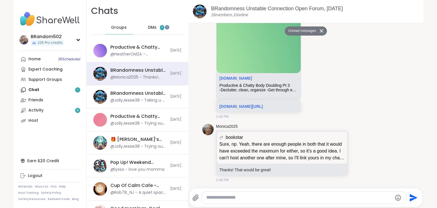
click at [153, 30] on span "DMs" at bounding box center [152, 28] width 9 height 6
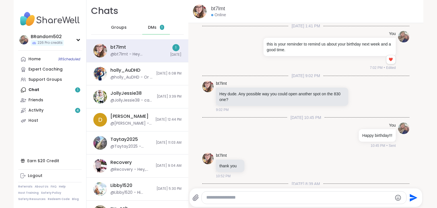
scroll to position [1512, 0]
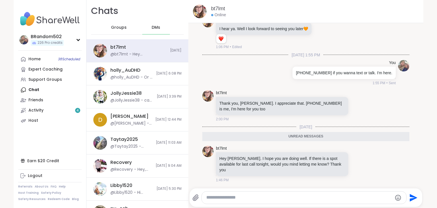
click at [235, 199] on textarea "Type your message" at bounding box center [299, 198] width 186 height 6
click at [268, 198] on textarea "Type your message" at bounding box center [299, 198] width 186 height 6
type textarea "**********"
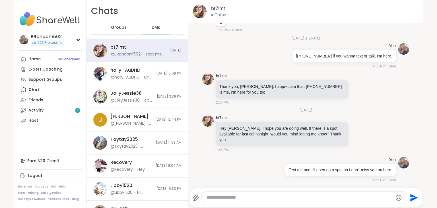
scroll to position [1529, 0]
click at [119, 24] on div "Groups" at bounding box center [119, 28] width 28 height 14
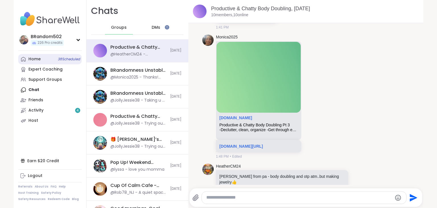
click at [56, 57] on link "Home 38 Scheduled" at bounding box center [49, 59] width 63 height 10
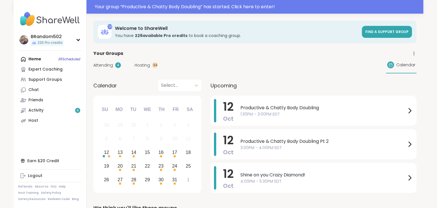
click at [149, 64] on span "Hosting" at bounding box center [142, 65] width 15 height 6
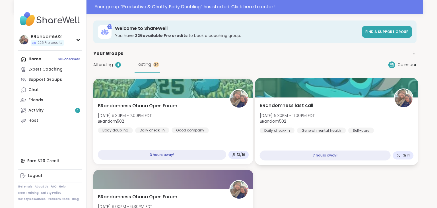
click at [285, 118] on b "BRandom502" at bounding box center [273, 121] width 27 height 6
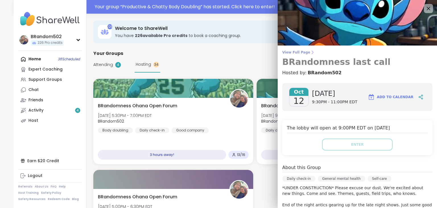
click at [293, 51] on span "View Full Page" at bounding box center [357, 52] width 150 height 5
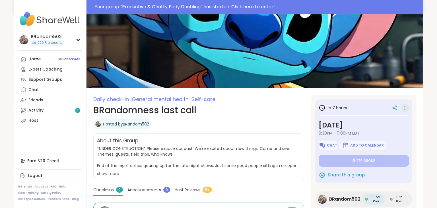
click at [406, 109] on icon at bounding box center [405, 108] width 6 height 8
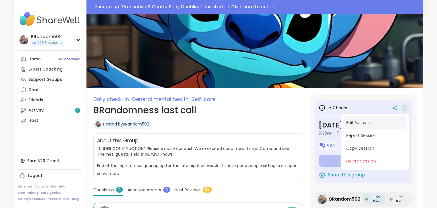
click at [392, 118] on button "Edit Session" at bounding box center [375, 122] width 64 height 13
type textarea "*"
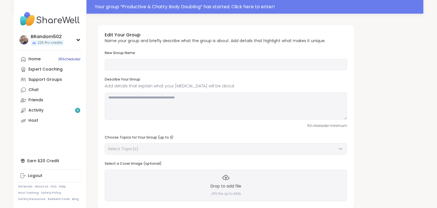
type input "**********"
type textarea "**********"
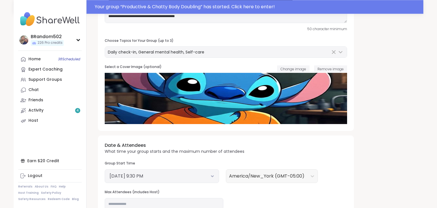
scroll to position [125, 0]
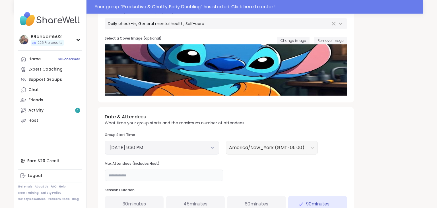
click at [144, 176] on input "**" at bounding box center [164, 175] width 119 height 11
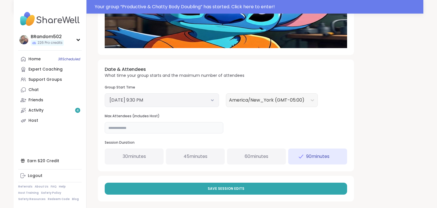
scroll to position [176, 0]
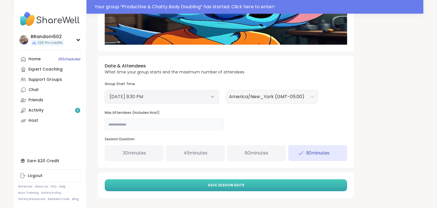
type input "**"
click at [329, 185] on button "Save Session Edits" at bounding box center [226, 185] width 242 height 12
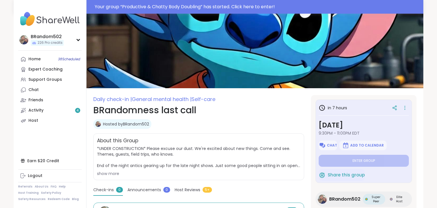
type textarea "*"
click at [42, 60] on link "Home 37 Scheduled" at bounding box center [49, 59] width 63 height 10
type textarea "*"
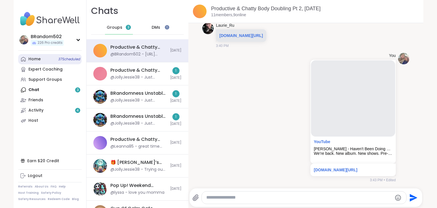
click at [45, 60] on link "Home 37 Scheduled" at bounding box center [49, 59] width 63 height 10
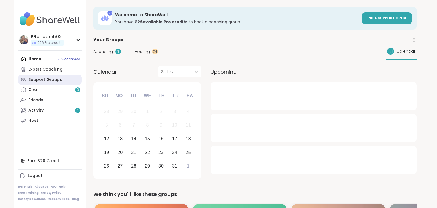
click at [47, 81] on div "Support Groups" at bounding box center [45, 80] width 34 height 6
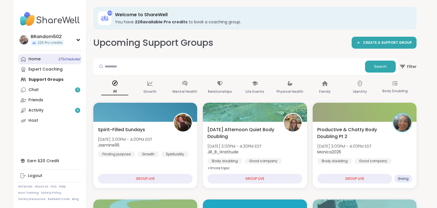
click at [36, 58] on div "Home 37 Scheduled" at bounding box center [34, 59] width 12 height 6
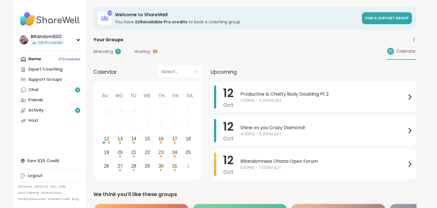
click at [144, 53] on span "Hosting" at bounding box center [142, 52] width 15 height 6
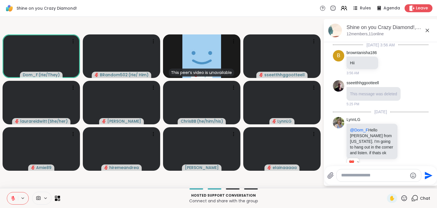
scroll to position [104, 0]
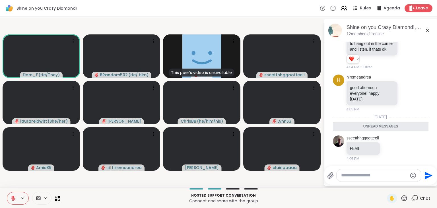
click at [404, 199] on icon at bounding box center [404, 198] width 7 height 7
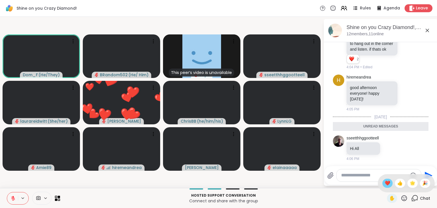
click at [385, 183] on span "❤️" at bounding box center [388, 183] width 6 height 7
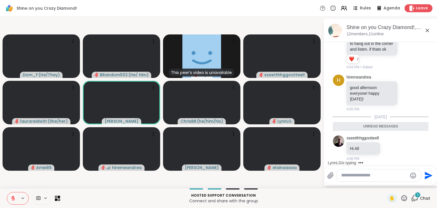
scroll to position [120, 0]
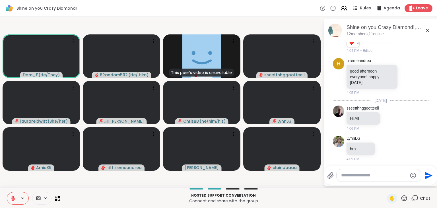
click at [14, 197] on icon at bounding box center [13, 198] width 5 height 5
click at [13, 198] on icon at bounding box center [12, 197] width 1 height 3
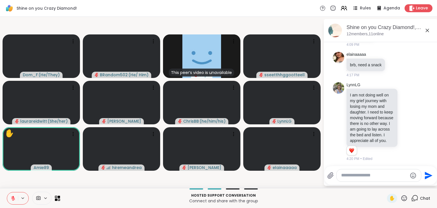
scroll to position [297, 0]
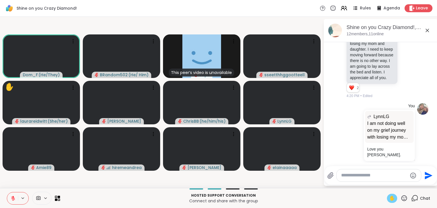
click at [393, 197] on span "✋" at bounding box center [392, 198] width 6 height 7
click at [12, 197] on icon at bounding box center [13, 198] width 5 height 5
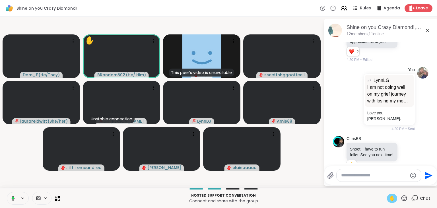
scroll to position [341, 0]
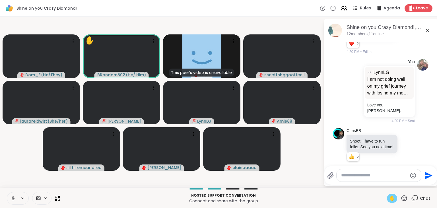
click at [12, 196] on icon at bounding box center [13, 198] width 5 height 5
click at [391, 201] on span "✋" at bounding box center [392, 198] width 6 height 7
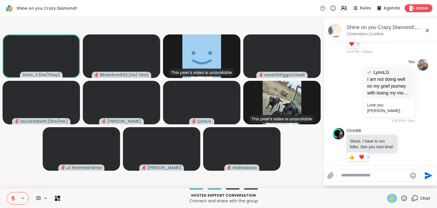
click at [393, 195] on div "✋" at bounding box center [392, 198] width 10 height 9
click at [12, 196] on icon at bounding box center [13, 198] width 5 height 5
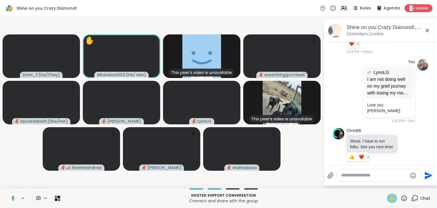
click at [395, 198] on span "✋" at bounding box center [392, 198] width 6 height 7
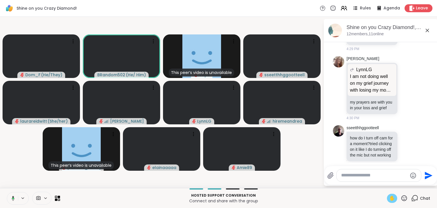
scroll to position [557, 0]
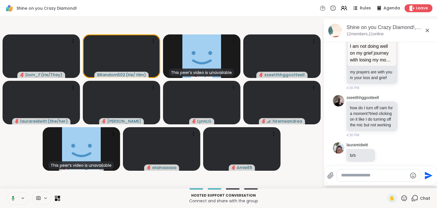
click at [14, 197] on icon at bounding box center [12, 198] width 5 height 5
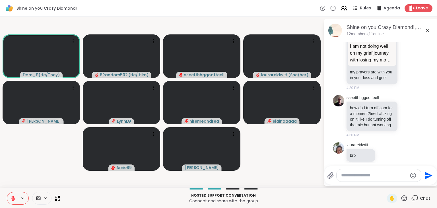
scroll to position [644, 0]
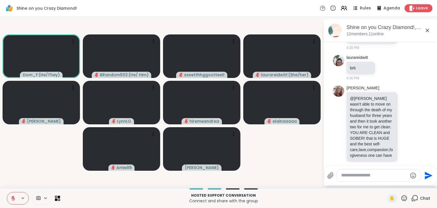
click at [12, 198] on icon at bounding box center [13, 198] width 5 height 5
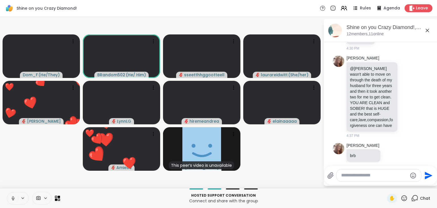
click at [13, 198] on icon at bounding box center [13, 198] width 5 height 5
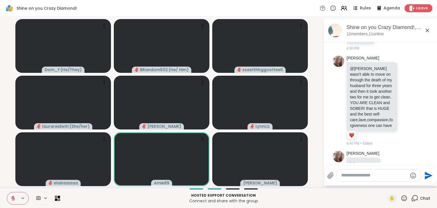
click at [404, 197] on icon at bounding box center [405, 198] width 6 height 6
click at [385, 185] on span "❤️" at bounding box center [388, 183] width 6 height 7
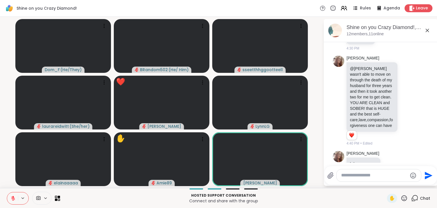
click at [404, 198] on icon at bounding box center [405, 198] width 6 height 6
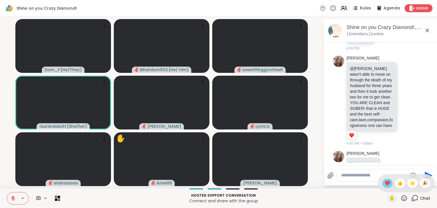
click at [385, 183] on span "❤️" at bounding box center [388, 183] width 6 height 7
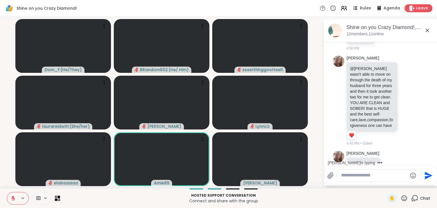
click at [404, 199] on icon at bounding box center [404, 198] width 7 height 7
click at [387, 184] on span "❤️" at bounding box center [388, 183] width 6 height 7
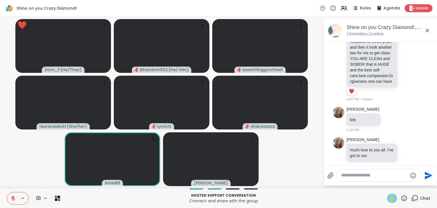
click at [392, 198] on span "✋" at bounding box center [392, 198] width 6 height 7
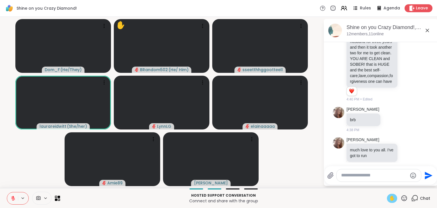
click at [390, 196] on span "✋" at bounding box center [392, 198] width 6 height 7
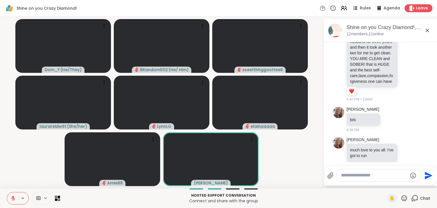
click at [404, 198] on icon at bounding box center [404, 198] width 7 height 7
click at [385, 185] on span "❤️" at bounding box center [388, 183] width 6 height 7
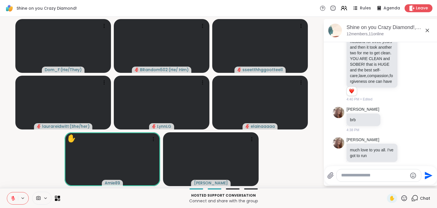
click at [348, 174] on textarea "Type your message" at bounding box center [374, 175] width 66 height 6
click at [13, 197] on icon at bounding box center [13, 197] width 2 height 2
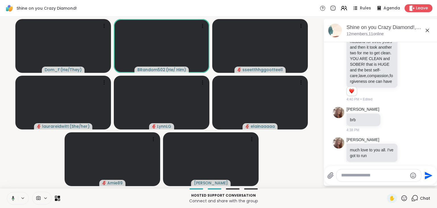
scroll to position [766, 0]
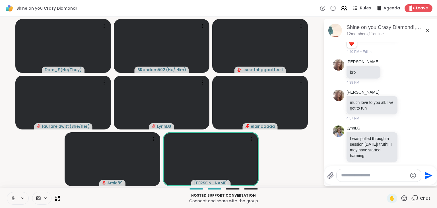
click at [12, 196] on icon at bounding box center [13, 198] width 5 height 5
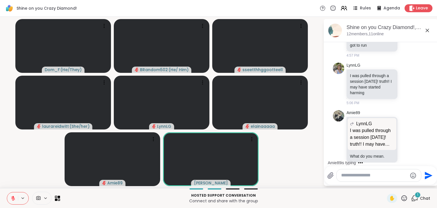
scroll to position [859, 0]
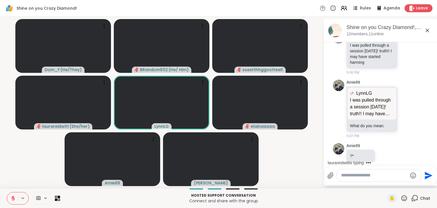
click at [405, 197] on icon at bounding box center [404, 198] width 7 height 7
click at [385, 181] on span "❤️" at bounding box center [388, 183] width 6 height 7
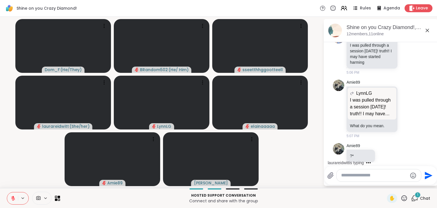
scroll to position [889, 0]
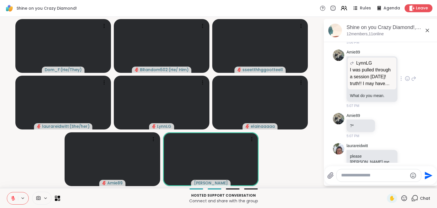
click at [364, 76] on p "I was pulled through a session today! truth!! I may have started harming" at bounding box center [372, 77] width 44 height 20
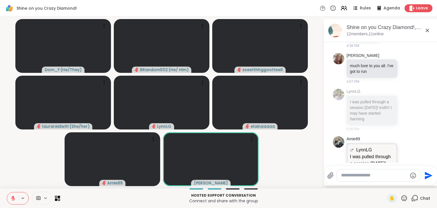
click at [415, 199] on icon at bounding box center [414, 198] width 7 height 7
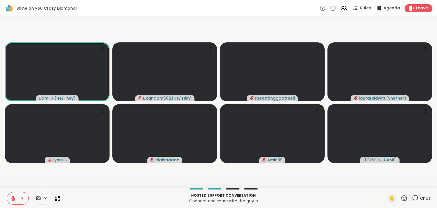
click at [415, 199] on icon at bounding box center [414, 198] width 7 height 7
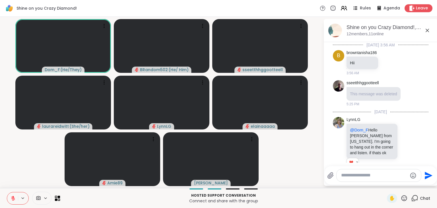
scroll to position [884, 0]
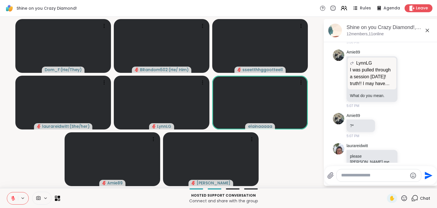
click at [342, 176] on textarea "Type your message" at bounding box center [374, 175] width 66 height 6
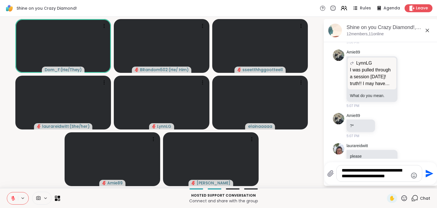
type textarea "**********"
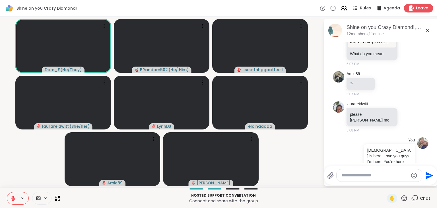
click at [414, 8] on icon at bounding box center [411, 8] width 5 height 6
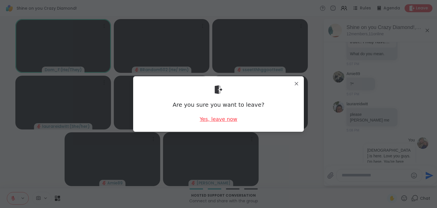
click at [219, 118] on div "Yes, leave now" at bounding box center [219, 119] width 38 height 7
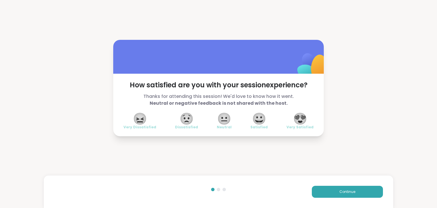
click at [299, 121] on span "😍" at bounding box center [300, 119] width 14 height 10
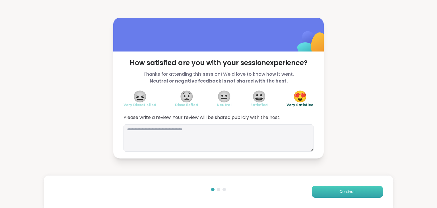
click at [343, 190] on span "Continue" at bounding box center [347, 191] width 16 height 5
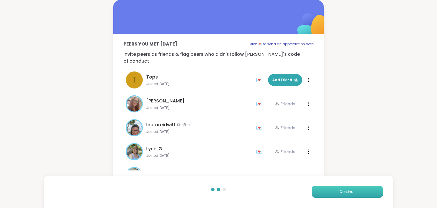
click at [343, 190] on span "Continue" at bounding box center [347, 191] width 16 height 5
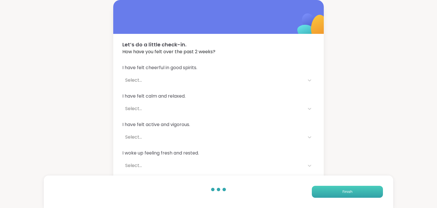
click at [343, 190] on span "Finish" at bounding box center [348, 191] width 10 height 5
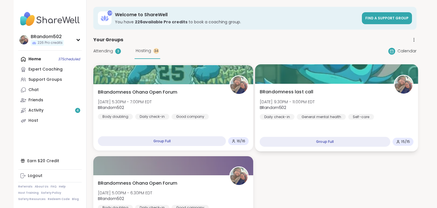
click at [285, 89] on span "BRandomness last call" at bounding box center [287, 91] width 54 height 7
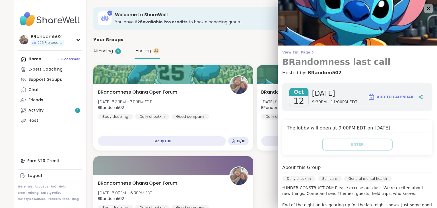
click at [291, 50] on span "View Full Page" at bounding box center [357, 52] width 150 height 5
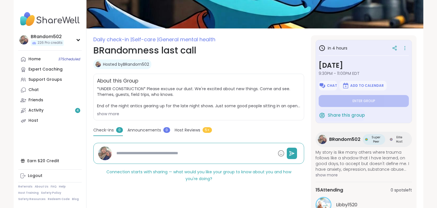
scroll to position [47, 0]
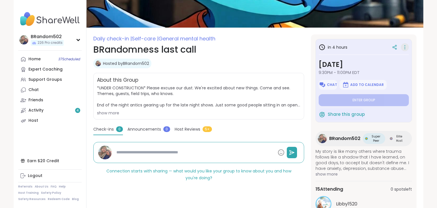
click at [405, 47] on icon at bounding box center [405, 47] width 1 height 1
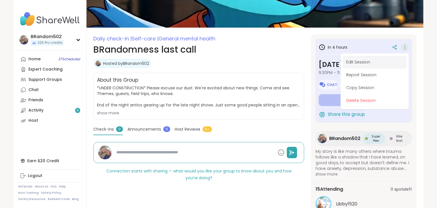
click at [384, 58] on button "Edit Session" at bounding box center [375, 62] width 64 height 13
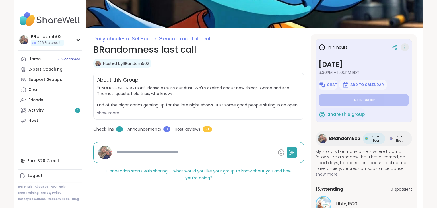
type textarea "*"
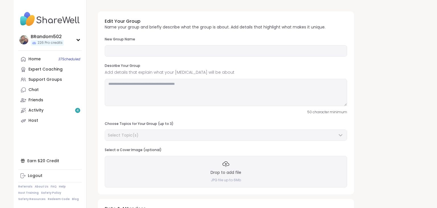
type input "**********"
type textarea "**********"
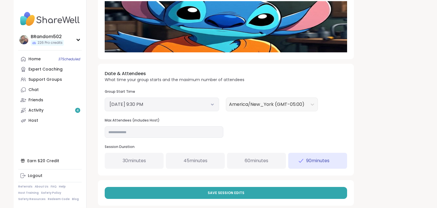
scroll to position [156, 0]
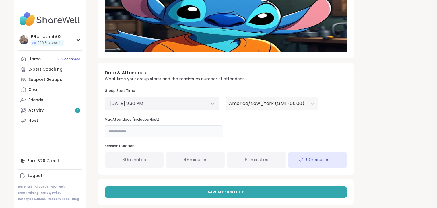
click at [172, 130] on input "**" at bounding box center [164, 130] width 119 height 11
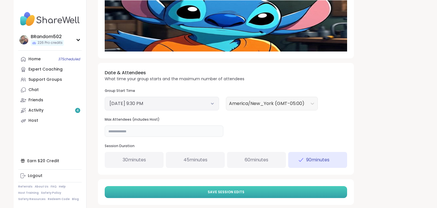
type input "**"
click at [197, 191] on button "Save Session Edits" at bounding box center [226, 192] width 242 height 12
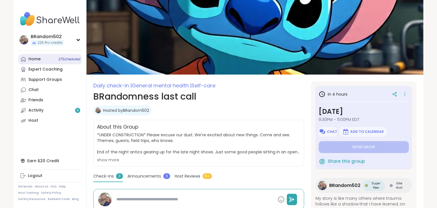
click at [38, 59] on div "Home 37 Scheduled" at bounding box center [34, 59] width 12 height 6
type textarea "*"
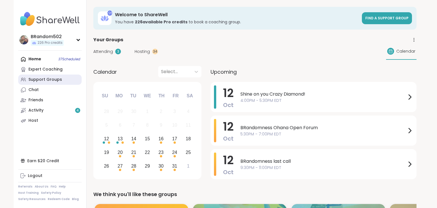
click at [48, 79] on div "Support Groups" at bounding box center [45, 80] width 34 height 6
click at [274, 136] on span "5:30PM - 7:00PM EDT" at bounding box center [323, 134] width 166 height 6
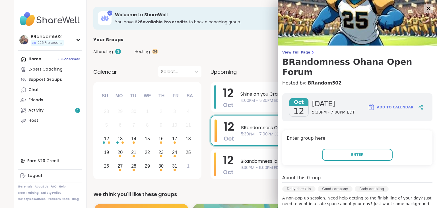
click at [429, 9] on icon at bounding box center [429, 9] width 4 height 4
